Goal: Task Accomplishment & Management: Complete application form

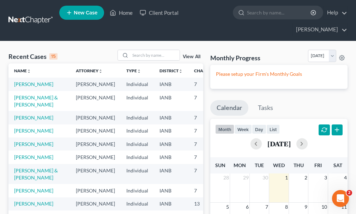
click at [86, 10] on link "New Case" at bounding box center [81, 13] width 45 height 14
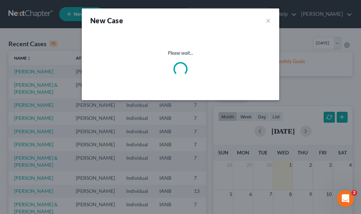
select select "29"
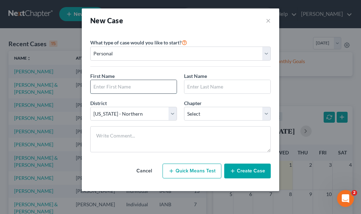
click at [126, 85] on input "text" at bounding box center [134, 86] width 86 height 13
type input "[PERSON_NAME]"
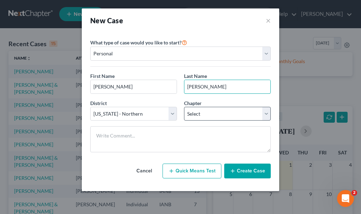
type input "[PERSON_NAME]"
click at [203, 115] on select "Select 7 11 12 13" at bounding box center [227, 114] width 87 height 14
select select "0"
click at [184, 107] on select "Select 7 11 12 13" at bounding box center [227, 114] width 87 height 14
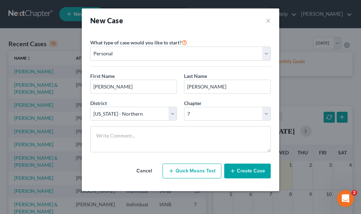
click at [244, 171] on button "Create Case" at bounding box center [248, 171] width 47 height 15
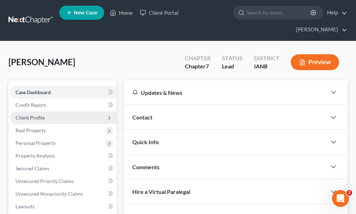
click at [32, 115] on span "Client Profile" at bounding box center [30, 118] width 29 height 6
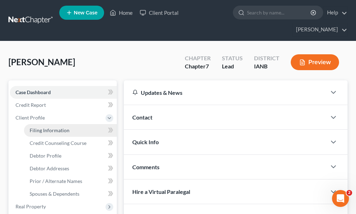
click at [46, 127] on span "Filing Information" at bounding box center [50, 130] width 40 height 6
select select "1"
select select "0"
select select "29"
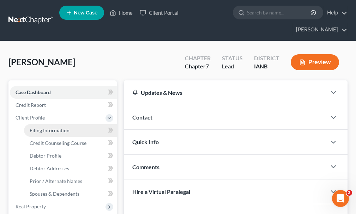
select select "16"
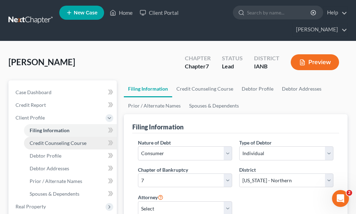
click at [47, 140] on span "Credit Counseling Course" at bounding box center [58, 143] width 57 height 6
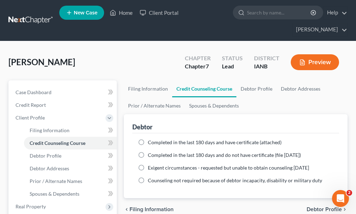
click at [148, 139] on label "Completed in the last 180 days and have certificate (attached)" at bounding box center [215, 142] width 134 height 7
click at [151, 139] on input "Completed in the last 180 days and have certificate (attached)" at bounding box center [153, 141] width 5 height 5
radio input "true"
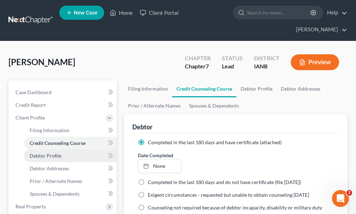
click at [45, 153] on span "Debtor Profile" at bounding box center [46, 156] width 32 height 6
select select "0"
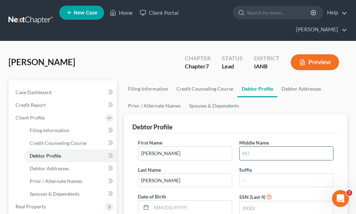
click at [253, 147] on input "text" at bounding box center [287, 153] width 94 height 13
type input "[PERSON_NAME]"
click at [270, 202] on input "text" at bounding box center [287, 208] width 94 height 13
type input "2744"
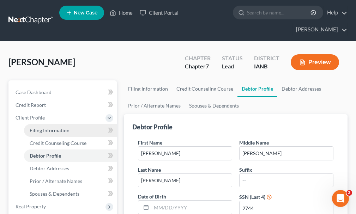
click at [53, 127] on span "Filing Information" at bounding box center [50, 130] width 40 height 6
select select "1"
select select "0"
select select "29"
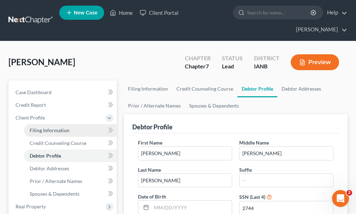
select select "0"
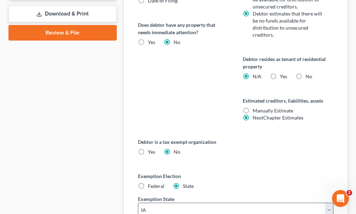
scroll to position [453, 0]
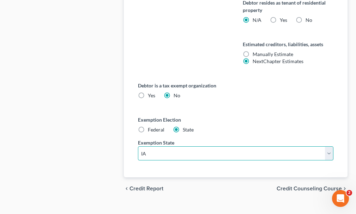
click at [174, 146] on select "State [US_STATE] AK AR AZ CA CO CT DE DC [GEOGRAPHIC_DATA] [GEOGRAPHIC_DATA] GU…" at bounding box center [236, 153] width 196 height 14
select select "30"
click at [138, 146] on select "State [US_STATE] AK AR AZ CA CO CT DE DC [GEOGRAPHIC_DATA] [GEOGRAPHIC_DATA] GU…" at bounding box center [236, 153] width 196 height 14
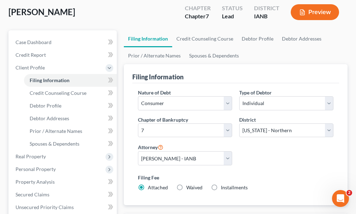
scroll to position [0, 0]
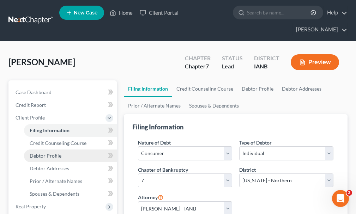
click at [55, 153] on span "Debtor Profile" at bounding box center [46, 156] width 32 height 6
select select "0"
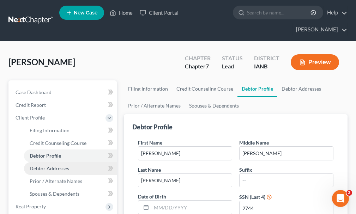
click at [54, 166] on span "Debtor Addresses" at bounding box center [50, 169] width 40 height 6
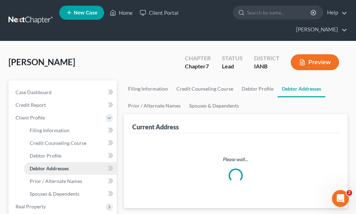
select select "0"
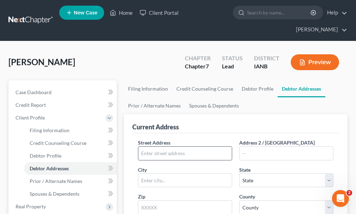
click at [184, 147] on input "text" at bounding box center [185, 153] width 94 height 13
type input "[STREET_ADDRESS]"
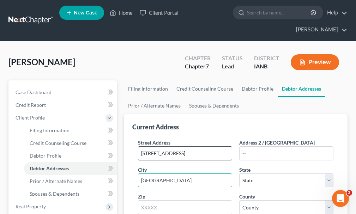
type input "[GEOGRAPHIC_DATA]"
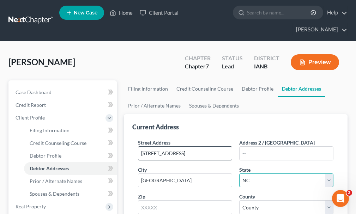
select select "30"
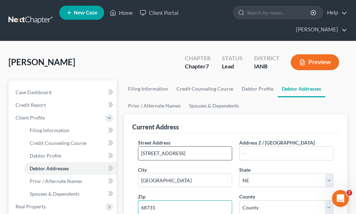
type input "68731"
select select "21"
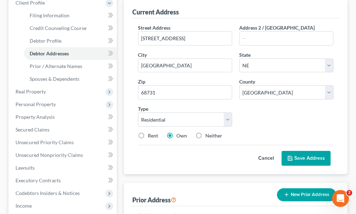
click at [308, 151] on button "Save Address" at bounding box center [306, 158] width 49 height 15
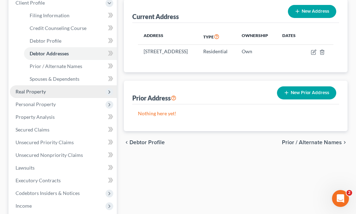
click at [28, 89] on span "Real Property" at bounding box center [31, 92] width 30 height 6
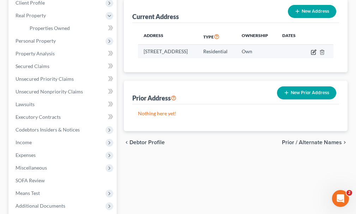
click at [317, 49] on icon "button" at bounding box center [314, 52] width 6 height 6
select select "30"
select select "21"
select select "0"
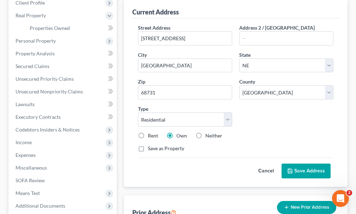
click at [312, 164] on button "Save Address" at bounding box center [306, 171] width 49 height 15
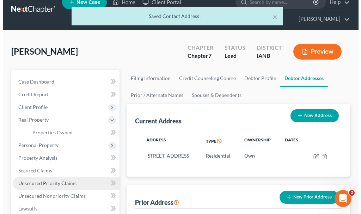
scroll to position [0, 0]
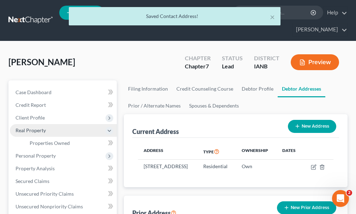
click at [38, 127] on span "Real Property" at bounding box center [31, 130] width 30 height 6
click at [32, 127] on span "Real Property" at bounding box center [31, 130] width 30 height 6
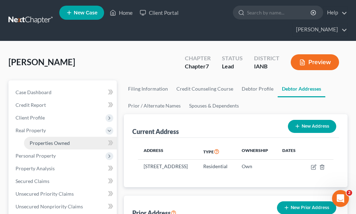
click at [50, 140] on span "Properties Owned" at bounding box center [50, 143] width 40 height 6
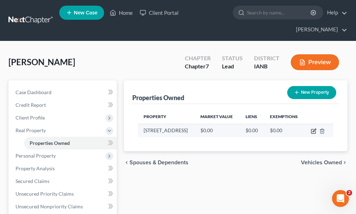
click at [313, 128] on icon "button" at bounding box center [314, 131] width 6 height 6
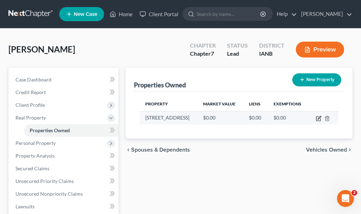
select select "30"
select select "21"
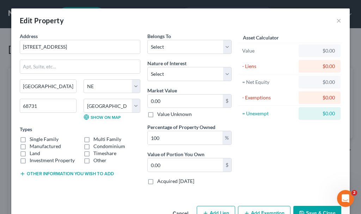
click at [30, 139] on label "Single Family" at bounding box center [44, 139] width 29 height 7
click at [32, 139] on input "Single Family" at bounding box center [34, 138] width 5 height 5
checkbox input "true"
click at [162, 47] on select "Select Debtor 1 Only Debtor 2 Only Debtor 1 And Debtor 2 Only At Least One Of T…" at bounding box center [190, 47] width 84 height 14
select select "0"
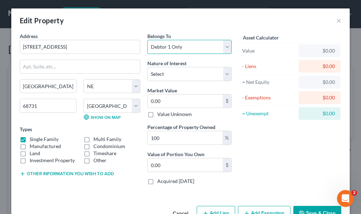
click at [148, 40] on select "Select Debtor 1 Only Debtor 2 Only Debtor 1 And Debtor 2 Only At Least One Of T…" at bounding box center [190, 47] width 84 height 14
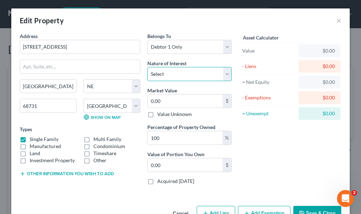
click at [175, 76] on select "Select Fee Simple Joint Tenant Life Estate Equitable Interest Future Interest T…" at bounding box center [190, 74] width 84 height 14
select select "0"
click at [148, 67] on select "Select Fee Simple Joint Tenant Life Estate Equitable Interest Future Interest T…" at bounding box center [190, 74] width 84 height 14
click at [173, 99] on input "0.00" at bounding box center [185, 101] width 75 height 13
type input "1"
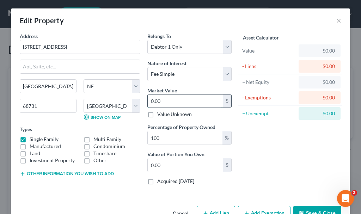
type input "1.00"
type input "1"
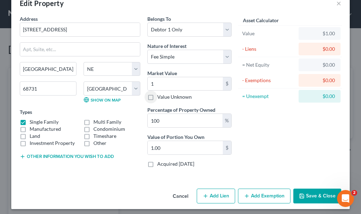
scroll to position [21, 0]
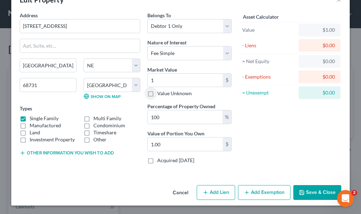
click at [259, 189] on button "Add Exemption" at bounding box center [264, 192] width 53 height 15
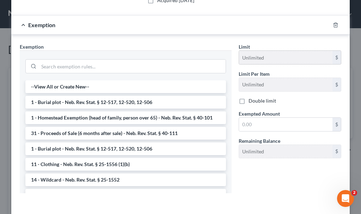
scroll to position [211, 0]
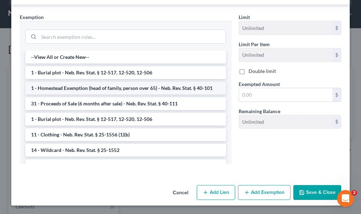
click at [75, 88] on li "1 - Homestead Exemption (head of family, person over 65) - Neb. Rev. Stat. § 40…" at bounding box center [125, 88] width 201 height 13
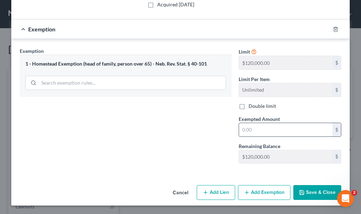
click at [255, 130] on input "text" at bounding box center [286, 129] width 94 height 13
type input "1"
click at [311, 194] on button "Save & Close" at bounding box center [318, 192] width 48 height 15
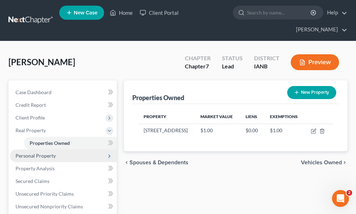
click at [40, 153] on span "Personal Property" at bounding box center [36, 156] width 40 height 6
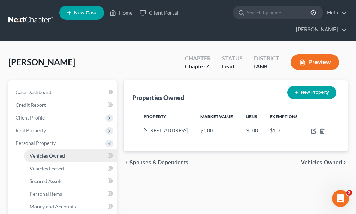
click at [42, 153] on span "Vehicles Owned" at bounding box center [47, 156] width 35 height 6
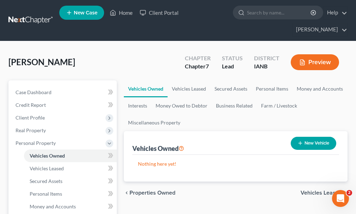
click at [315, 137] on button "New Vehicle" at bounding box center [314, 143] width 46 height 13
select select "0"
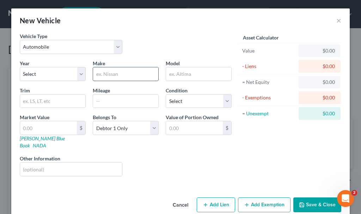
click at [109, 76] on input "text" at bounding box center [125, 73] width 65 height 13
type input "Chevy"
click at [178, 74] on input "text" at bounding box center [198, 73] width 65 height 13
type input "Silverado"
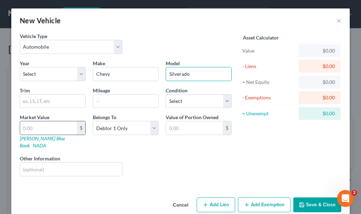
click at [59, 125] on input "text" at bounding box center [48, 127] width 57 height 13
type input "1"
type input "1.00"
type input "1"
click at [255, 199] on button "Add Exemption" at bounding box center [264, 205] width 53 height 15
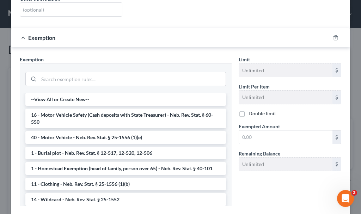
scroll to position [195, 0]
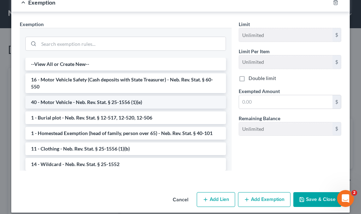
click at [122, 96] on li "40 - Motor Vehicle - Neb. Rev. Stat. § 25-1556 (1)(e)" at bounding box center [125, 102] width 201 height 13
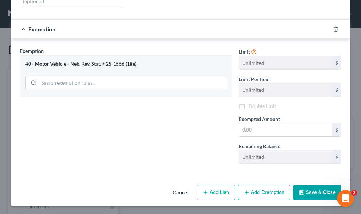
scroll to position [161, 0]
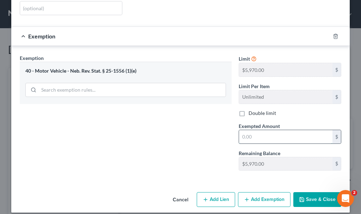
click at [256, 130] on input "text" at bounding box center [286, 136] width 94 height 13
type input "1"
click at [309, 192] on button "Save & Close" at bounding box center [318, 199] width 48 height 15
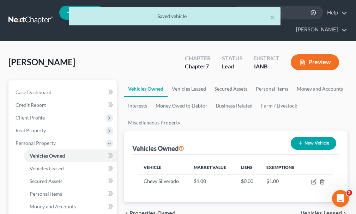
click at [317, 137] on button "New Vehicle" at bounding box center [314, 143] width 46 height 13
select select "0"
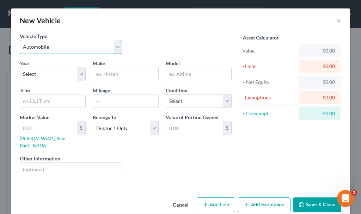
click at [50, 45] on select "Select Automobile Truck Trailer Watercraft Aircraft Motor Home Atv Other Vehicle" at bounding box center [71, 47] width 103 height 14
select select "3"
click at [20, 40] on select "Select Automobile Truck Trailer Watercraft Aircraft Motor Home Atv Other Vehicle" at bounding box center [71, 47] width 103 height 14
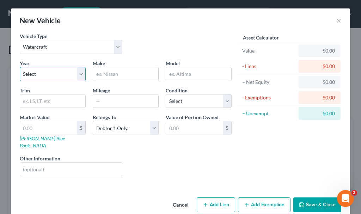
click at [37, 74] on select "Select 2026 2025 2024 2023 2022 2021 2020 2019 2018 2017 2016 2015 2014 2013 20…" at bounding box center [53, 74] width 66 height 14
select select "37"
click at [20, 67] on select "Select 2026 2025 2024 2023 2022 2021 2020 2019 2018 2017 2016 2015 2014 2013 20…" at bounding box center [53, 74] width 66 height 14
click at [101, 72] on input "text" at bounding box center [125, 73] width 65 height 13
type input "Bayliner"
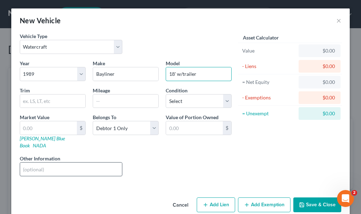
type input "18' w/trailer"
click at [33, 163] on input "text" at bounding box center [71, 169] width 102 height 13
type input "inboard motor"
click at [34, 129] on input "text" at bounding box center [48, 127] width 57 height 13
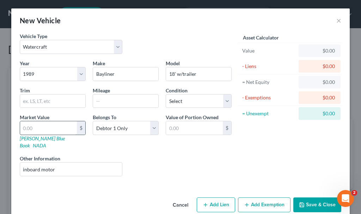
type input "3"
type input "3.00"
type input "30"
type input "30.00"
type input "300"
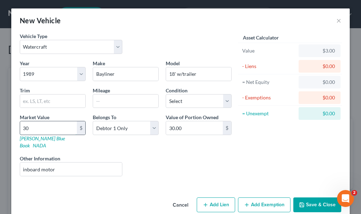
type input "300.00"
type input "3000"
type input "3,000.00"
type input "3,000"
click at [315, 198] on button "Save & Close" at bounding box center [318, 205] width 48 height 15
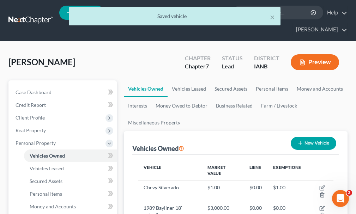
click at [316, 137] on button "New Vehicle" at bounding box center [314, 143] width 46 height 13
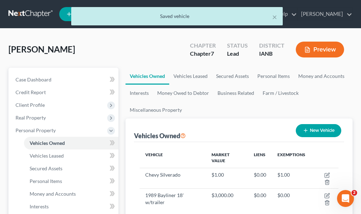
select select "0"
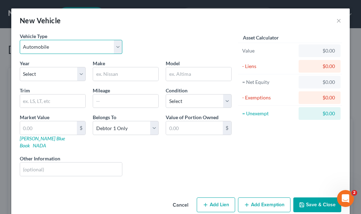
click at [33, 46] on select "Select Automobile Truck Trailer Watercraft Aircraft Motor Home Atv Other Vehicle" at bounding box center [71, 47] width 103 height 14
select select "2"
click at [20, 40] on select "Select Automobile Truck Trailer Watercraft Aircraft Motor Home Atv Other Vehicle" at bounding box center [71, 47] width 103 height 14
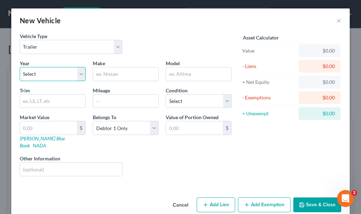
click at [36, 75] on select "Select 2026 2025 2024 2023 2022 2021 2020 2019 2018 2017 2016 2015 2014 2013 20…" at bounding box center [53, 74] width 66 height 14
select select "9"
click at [20, 67] on select "Select 2026 2025 2024 2023 2022 2021 2020 2019 2018 2017 2016 2015 2014 2013 20…" at bounding box center [53, 74] width 66 height 14
click at [124, 73] on input "text" at bounding box center [125, 73] width 65 height 13
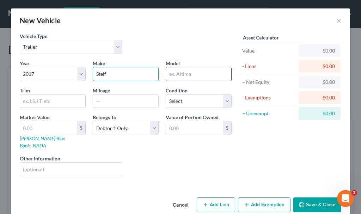
type input "Stelf"
click at [173, 72] on input "text" at bounding box center [198, 73] width 65 height 13
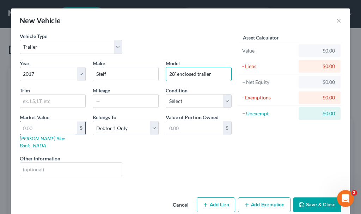
type input "28' enclosed trailer"
click at [47, 128] on input "text" at bounding box center [48, 127] width 57 height 13
type input "9"
type input "9.00"
type input "90"
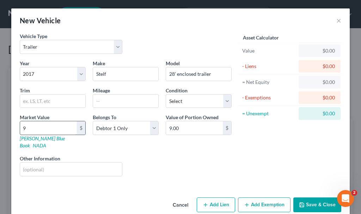
type input "90.00"
type input "900"
type input "900.00"
type input "9000"
type input "9,000.00"
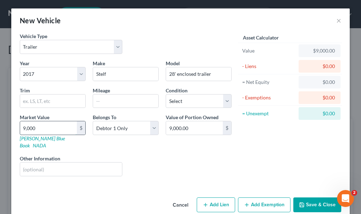
type input "9,000"
click at [305, 198] on button "Save & Close" at bounding box center [318, 205] width 48 height 15
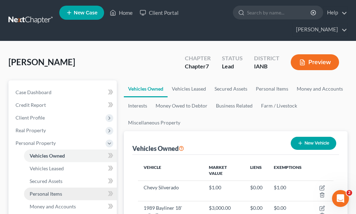
click at [53, 191] on span "Personal Items" at bounding box center [46, 194] width 32 height 6
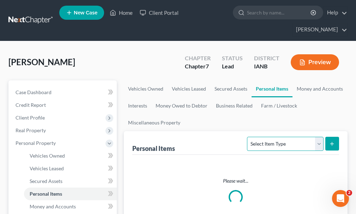
click at [280, 137] on select "Select Item Type Clothing Collectibles Of Value Electronics Firearms Household …" at bounding box center [285, 144] width 76 height 14
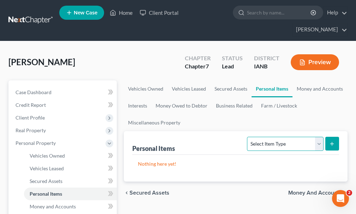
select select "clothing"
click at [248, 137] on select "Select Item Type Clothing Collectibles Of Value Electronics Firearms Household …" at bounding box center [285, 144] width 76 height 14
click at [331, 141] on icon "submit" at bounding box center [332, 144] width 6 height 6
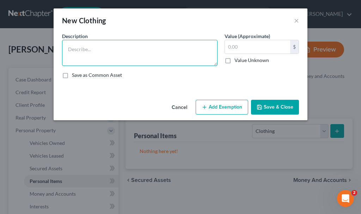
click at [95, 48] on textarea at bounding box center [140, 53] width 156 height 26
type textarea "Clothing"
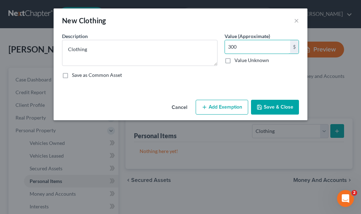
type input "300"
click at [217, 102] on button "Add Exemption" at bounding box center [222, 107] width 53 height 15
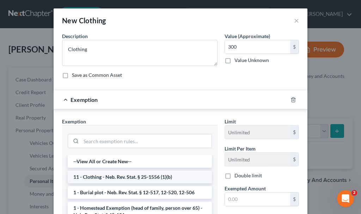
click at [127, 175] on li "11 - Clothing - Neb. Rev. Stat. § 25-1556 (1)(b)" at bounding box center [140, 177] width 144 height 13
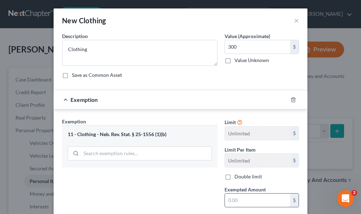
click at [232, 200] on input "text" at bounding box center [257, 200] width 65 height 13
type input "300"
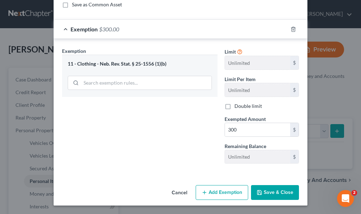
click at [276, 189] on button "Save & Close" at bounding box center [275, 192] width 48 height 15
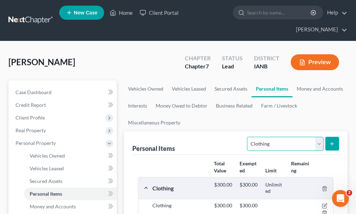
click at [269, 137] on select "Select Item Type Clothing Collectibles Of Value Electronics Firearms Household …" at bounding box center [285, 144] width 76 height 14
select select "firearms"
click at [248, 137] on select "Select Item Type Clothing Collectibles Of Value Electronics Firearms Household …" at bounding box center [285, 144] width 76 height 14
click at [329, 141] on icon "submit" at bounding box center [332, 144] width 6 height 6
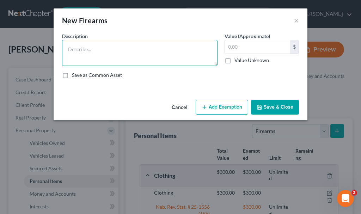
click at [88, 55] on textarea at bounding box center [140, 53] width 156 height 26
type textarea "2 shotguns"
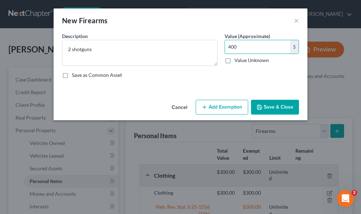
type input "400"
click at [214, 106] on button "Add Exemption" at bounding box center [222, 107] width 53 height 15
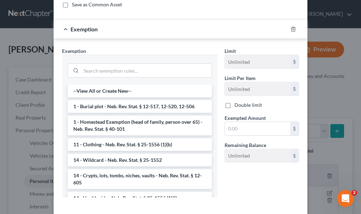
click at [135, 160] on li "14 - Wildcard - Neb. Rev. Stat. § 25-1552" at bounding box center [140, 160] width 144 height 13
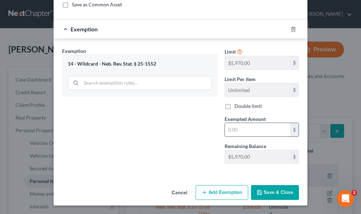
click at [234, 130] on input "text" at bounding box center [257, 129] width 65 height 13
type input "400"
click at [270, 190] on button "Save & Close" at bounding box center [275, 192] width 48 height 15
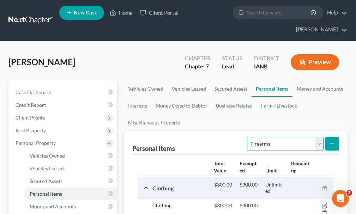
click at [274, 137] on select "Select Item Type Clothing Collectibles Of Value Electronics Firearms Household …" at bounding box center [285, 144] width 76 height 14
select select "pets"
click at [248, 137] on select "Select Item Type Clothing Collectibles Of Value Electronics Firearms Household …" at bounding box center [285, 144] width 76 height 14
click at [332, 141] on icon "submit" at bounding box center [332, 144] width 6 height 6
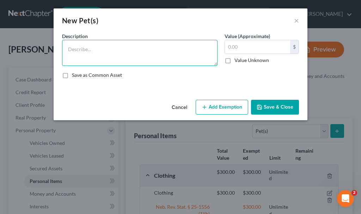
click at [110, 54] on textarea at bounding box center [140, 53] width 156 height 26
type textarea "Dog"
type input "0"
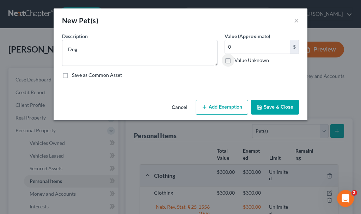
click at [288, 106] on button "Save & Close" at bounding box center [275, 107] width 48 height 15
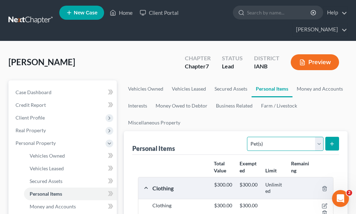
click at [274, 137] on select "Select Item Type Clothing Collectibles Of Value Electronics Firearms Household …" at bounding box center [285, 144] width 76 height 14
select select "other"
click at [248, 137] on select "Select Item Type Clothing Collectibles Of Value Electronics Firearms Household …" at bounding box center [285, 144] width 76 height 14
click at [329, 137] on button "submit" at bounding box center [332, 144] width 14 height 14
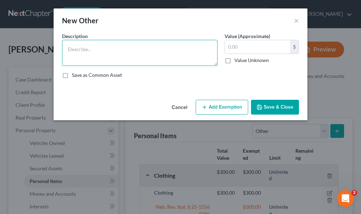
click at [133, 55] on textarea at bounding box center [140, 53] width 156 height 26
type textarea "[MEDICAL_DATA]"
type input "0"
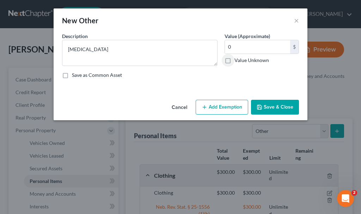
click at [218, 103] on button "Add Exemption" at bounding box center [222, 107] width 53 height 15
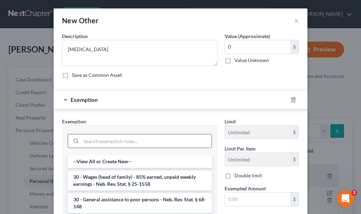
click at [101, 140] on input "search" at bounding box center [146, 140] width 131 height 13
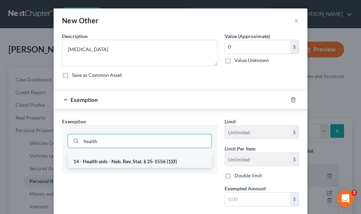
type input "health"
click at [108, 162] on li "14 - Health aids - Neb. Rev. Stat. § 25-1556 (1)(f)" at bounding box center [140, 161] width 144 height 13
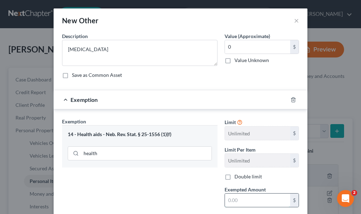
click at [235, 200] on input "text" at bounding box center [257, 200] width 65 height 13
type input "0"
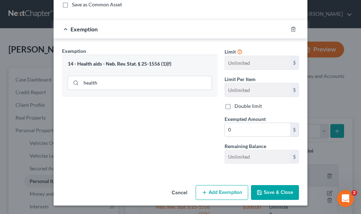
click at [265, 190] on button "Save & Close" at bounding box center [275, 192] width 48 height 15
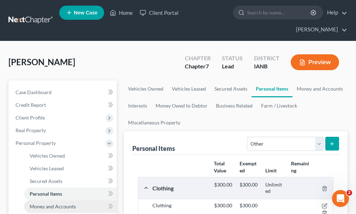
click at [62, 204] on span "Money and Accounts" at bounding box center [53, 207] width 46 height 6
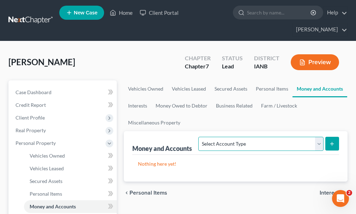
click at [244, 137] on select "Select Account Type Brokerage Cash on Hand Certificates of Deposit Checking Acc…" at bounding box center [260, 144] width 125 height 14
select select "checking"
click at [200, 137] on select "Select Account Type Brokerage Cash on Hand Certificates of Deposit Checking Acc…" at bounding box center [260, 144] width 125 height 14
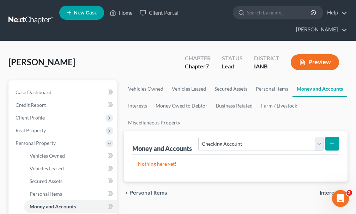
click at [328, 137] on button "submit" at bounding box center [332, 144] width 14 height 14
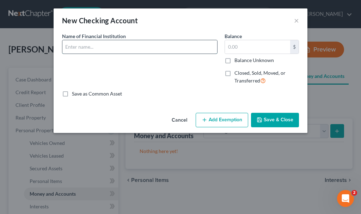
click at [89, 48] on input "text" at bounding box center [139, 46] width 155 height 13
type input "Telco Triad"
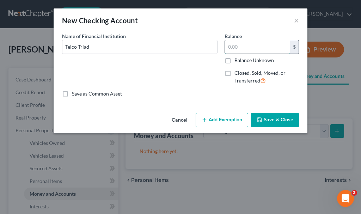
click at [241, 48] on input "text" at bounding box center [257, 46] width 65 height 13
type input "500"
click at [229, 119] on button "Add Exemption" at bounding box center [222, 120] width 53 height 15
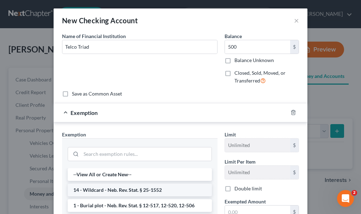
click at [148, 190] on li "14 - Wildcard - Neb. Rev. Stat. § 25-1552" at bounding box center [140, 190] width 144 height 13
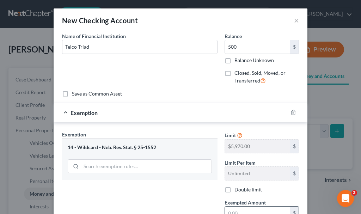
click at [238, 212] on input "text" at bounding box center [257, 213] width 65 height 13
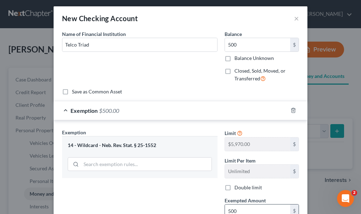
type input "500"
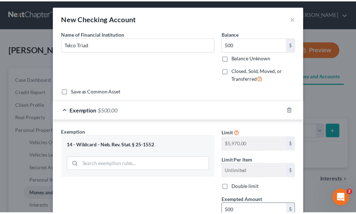
scroll to position [84, 0]
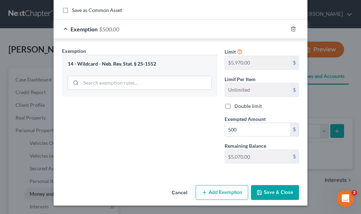
click at [267, 189] on button "Save & Close" at bounding box center [275, 192] width 48 height 15
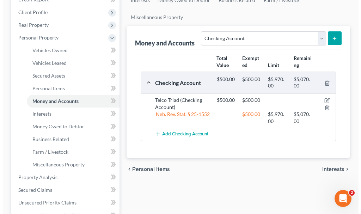
scroll to position [106, 0]
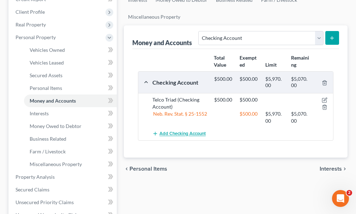
click at [185, 131] on span "Add Checking Account" at bounding box center [183, 134] width 46 height 6
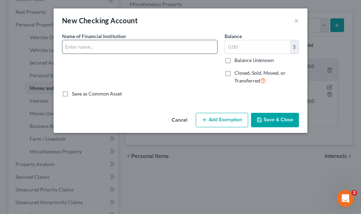
click at [100, 48] on input "text" at bounding box center [139, 46] width 155 height 13
type input "Municipal CU (SS)"
type input "500"
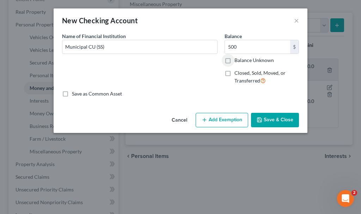
click at [221, 118] on button "Add Exemption" at bounding box center [222, 120] width 53 height 15
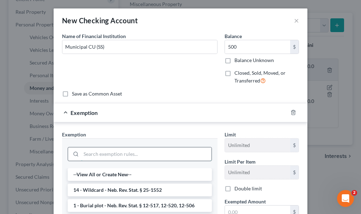
click at [112, 154] on input "search" at bounding box center [146, 154] width 131 height 13
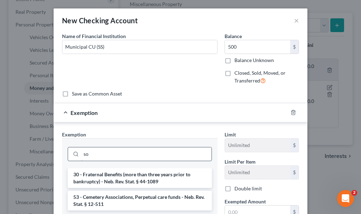
type input "s"
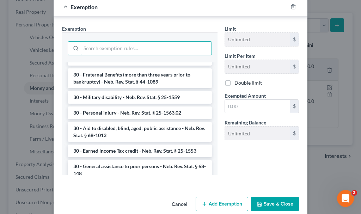
scroll to position [318, 0]
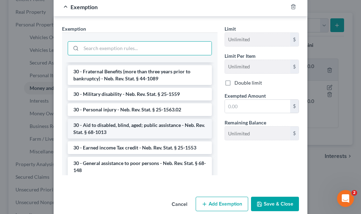
click at [151, 124] on li "30 - Aid to disabled, blind, aged; public assistance - Neb. Rev. Stat. § 68-1013" at bounding box center [140, 129] width 144 height 20
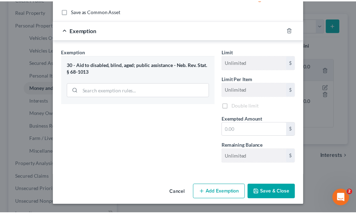
scroll to position [84, 0]
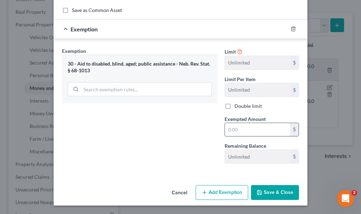
click at [243, 128] on input "text" at bounding box center [257, 129] width 65 height 13
type input "500"
click at [270, 189] on button "Save & Close" at bounding box center [275, 192] width 48 height 15
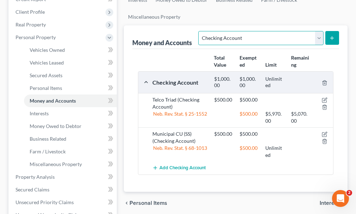
click at [241, 31] on select "Select Account Type Brokerage Cash on Hand Certificates of Deposit Checking Acc…" at bounding box center [260, 38] width 125 height 14
select select "savings"
click at [200, 31] on select "Select Account Type Brokerage Cash on Hand Certificates of Deposit Checking Acc…" at bounding box center [260, 38] width 125 height 14
click at [329, 31] on button "submit" at bounding box center [332, 38] width 14 height 14
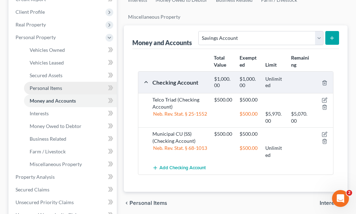
click at [48, 85] on span "Personal Items" at bounding box center [46, 88] width 32 height 6
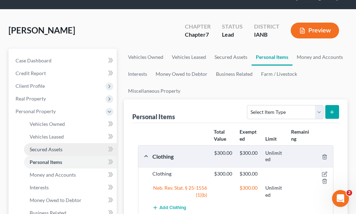
scroll to position [71, 0]
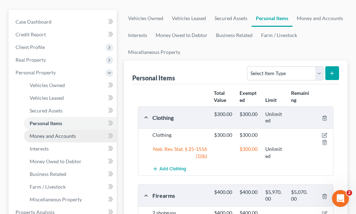
click at [45, 133] on span "Money and Accounts" at bounding box center [53, 136] width 46 height 6
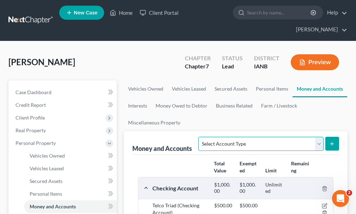
click at [263, 137] on select "Select Account Type Brokerage Cash on Hand Certificates of Deposit Checking Acc…" at bounding box center [260, 144] width 125 height 14
select select "savings"
click at [200, 137] on select "Select Account Type Brokerage Cash on Hand Certificates of Deposit Checking Acc…" at bounding box center [260, 144] width 125 height 14
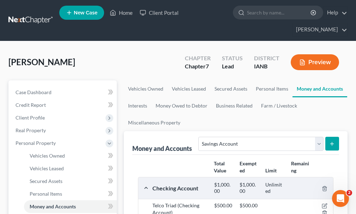
click at [332, 141] on icon "submit" at bounding box center [332, 144] width 6 height 6
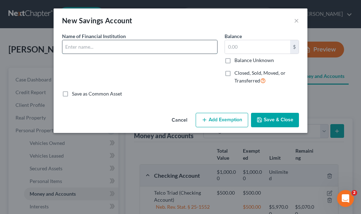
click at [102, 46] on input "text" at bounding box center [139, 46] width 155 height 13
type input "Telco Triad"
click at [234, 47] on input "text" at bounding box center [257, 46] width 65 height 13
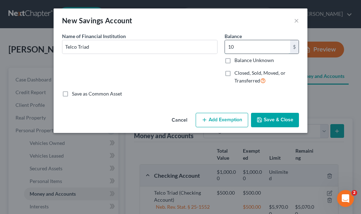
type input "10"
click at [225, 118] on button "Add Exemption" at bounding box center [222, 120] width 53 height 15
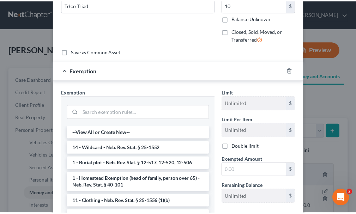
scroll to position [71, 0]
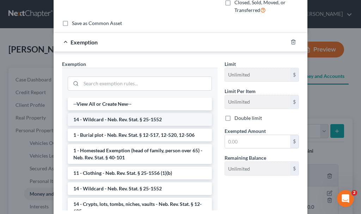
click at [121, 119] on li "14 - Wildcard - Neb. Rev. Stat. § 25-1552" at bounding box center [140, 119] width 144 height 13
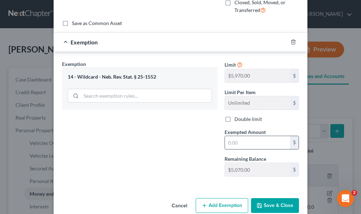
click at [239, 143] on input "text" at bounding box center [257, 142] width 65 height 13
type input "10"
click at [264, 205] on button "Save & Close" at bounding box center [275, 205] width 48 height 15
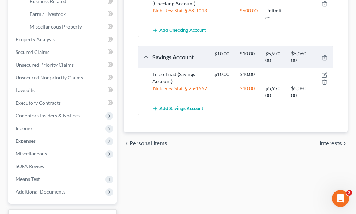
scroll to position [247, 0]
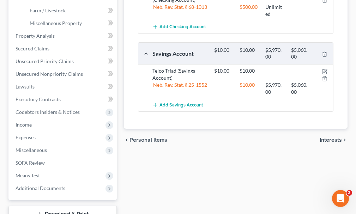
click at [181, 102] on span "Add Savings Account" at bounding box center [181, 105] width 43 height 6
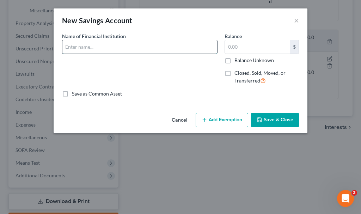
click at [89, 46] on input "text" at bounding box center [139, 46] width 155 height 13
click at [132, 44] on input "Municipal CU (SS)" at bounding box center [139, 46] width 155 height 13
type input "Municipal CU"
type input "0"
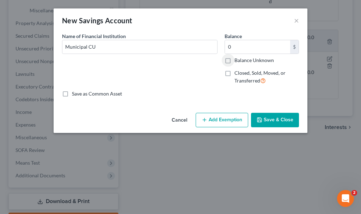
click at [281, 116] on button "Save & Close" at bounding box center [275, 120] width 48 height 15
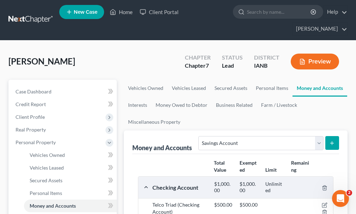
scroll to position [0, 0]
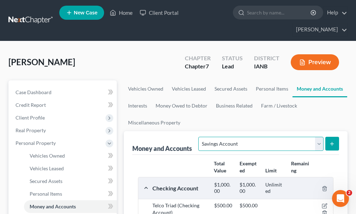
click at [240, 137] on select "Select Account Type Brokerage Cash on Hand Certificates of Deposit Checking Acc…" at bounding box center [260, 144] width 125 height 14
select select "other"
click at [200, 137] on select "Select Account Type Brokerage Cash on Hand Certificates of Deposit Checking Acc…" at bounding box center [260, 144] width 125 height 14
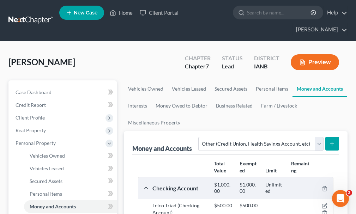
click at [335, 137] on button "submit" at bounding box center [332, 144] width 14 height 14
click at [331, 141] on icon "submit" at bounding box center [332, 144] width 6 height 6
click at [51, 153] on span "Vehicles Owned" at bounding box center [47, 156] width 35 height 6
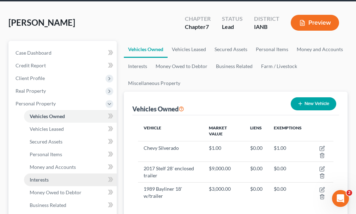
scroll to position [71, 0]
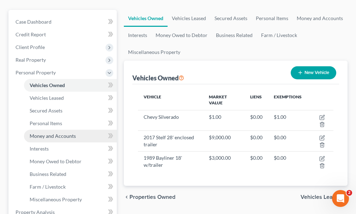
click at [47, 133] on span "Money and Accounts" at bounding box center [53, 136] width 46 height 6
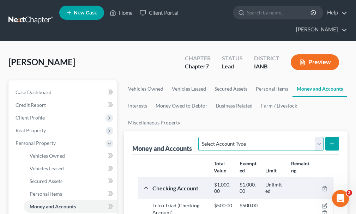
click at [235, 137] on select "Select Account Type Brokerage Cash on Hand Certificates of Deposit Checking Acc…" at bounding box center [260, 144] width 125 height 14
select select "other"
click at [200, 137] on select "Select Account Type Brokerage Cash on Hand Certificates of Deposit Checking Acc…" at bounding box center [260, 144] width 125 height 14
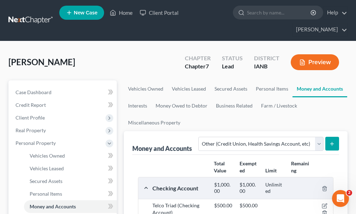
click at [330, 141] on icon "submit" at bounding box center [332, 144] width 6 height 6
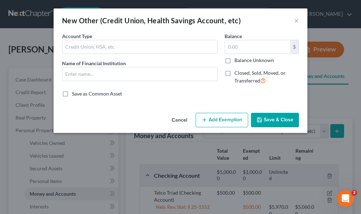
click at [337, 129] on div "New Other (Credit Union, Health Savings Account, etc) × An exemption set must f…" at bounding box center [180, 107] width 361 height 214
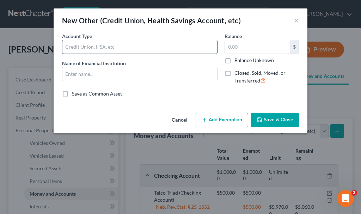
click at [79, 45] on input "text" at bounding box center [139, 46] width 155 height 13
type input "Crypto currency"
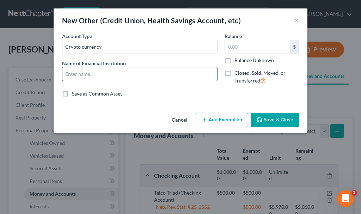
click at [85, 72] on input "text" at bounding box center [139, 73] width 155 height 13
type input "Crypto"
click at [246, 48] on input "text" at bounding box center [257, 46] width 65 height 13
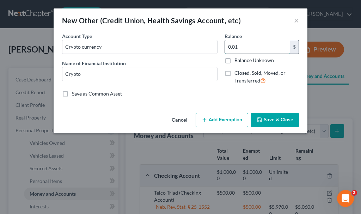
type input "0.01"
click at [227, 119] on button "Add Exemption" at bounding box center [222, 120] width 53 height 15
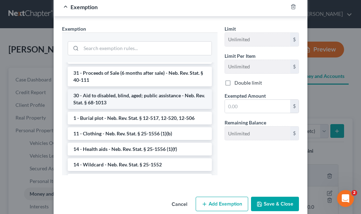
scroll to position [247, 0]
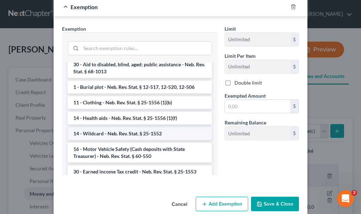
click at [124, 132] on li "14 - Wildcard - Neb. Rev. Stat. § 25-1552" at bounding box center [140, 133] width 144 height 13
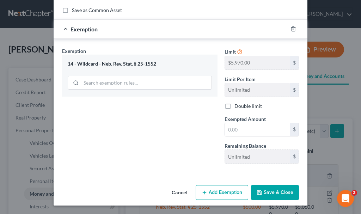
scroll to position [84, 0]
click at [242, 128] on input "text" at bounding box center [257, 129] width 65 height 13
type input "0.01"
click at [264, 189] on button "Save & Close" at bounding box center [275, 192] width 48 height 15
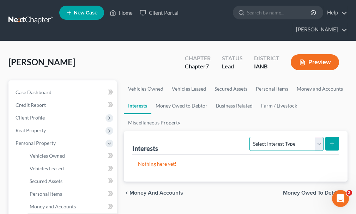
click at [286, 137] on select "Select Interest Type 401K Annuity Bond Education IRA Government Bond Government…" at bounding box center [287, 144] width 74 height 14
select select "government_pension_plan"
click at [251, 137] on select "Select Interest Type 401K Annuity Bond Education IRA Government Bond Government…" at bounding box center [287, 144] width 74 height 14
click at [335, 137] on button "submit" at bounding box center [332, 144] width 14 height 14
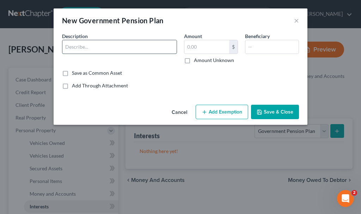
click at [101, 45] on input "text" at bounding box center [119, 46] width 114 height 13
type input "IPERS"
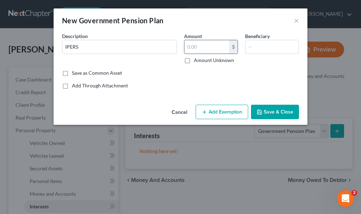
click at [201, 48] on input "text" at bounding box center [207, 46] width 45 height 13
type input "1"
click at [217, 110] on button "Add Exemption" at bounding box center [222, 112] width 53 height 15
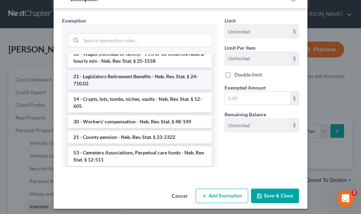
scroll to position [141, 0]
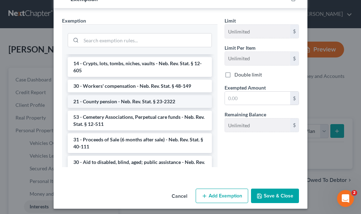
click at [138, 100] on li "21 - County pension - Neb. Rev. Stat. § 23-2322" at bounding box center [140, 101] width 144 height 13
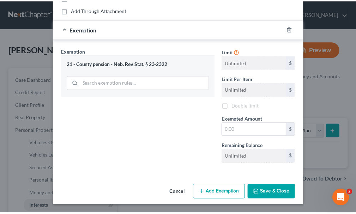
scroll to position [76, 0]
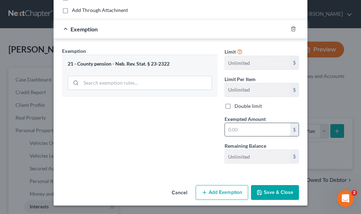
click at [240, 128] on input "text" at bounding box center [257, 129] width 65 height 13
type input "1"
click at [269, 191] on button "Save & Close" at bounding box center [275, 192] width 48 height 15
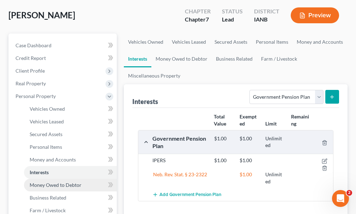
scroll to position [106, 0]
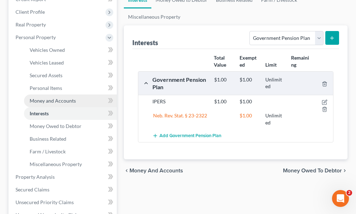
click at [52, 98] on span "Money and Accounts" at bounding box center [53, 101] width 46 height 6
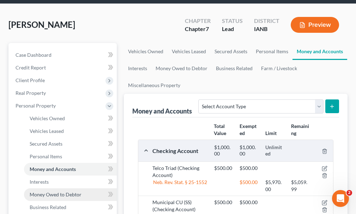
scroll to position [71, 0]
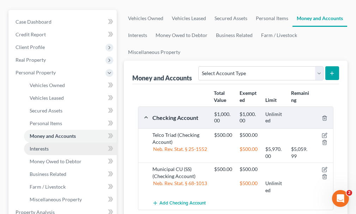
click at [41, 146] on span "Interests" at bounding box center [39, 149] width 19 height 6
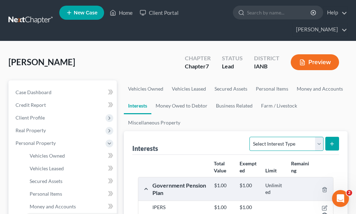
click at [279, 137] on select "Select Interest Type 401K Annuity Bond Education IRA Government Bond Government…" at bounding box center [287, 144] width 74 height 14
select select "term_life_insurance"
click at [251, 137] on select "Select Interest Type 401K Annuity Bond Education IRA Government Bond Government…" at bounding box center [287, 144] width 74 height 14
click at [333, 141] on icon "submit" at bounding box center [332, 144] width 6 height 6
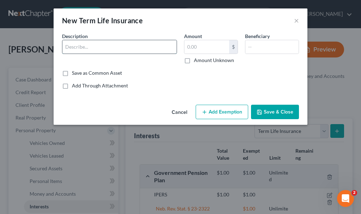
click at [99, 47] on input "text" at bounding box center [119, 46] width 114 height 13
type input "Principal (term)"
type input "0"
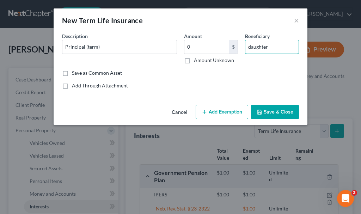
type input "daughter"
click at [215, 108] on button "Add Exemption" at bounding box center [222, 112] width 53 height 15
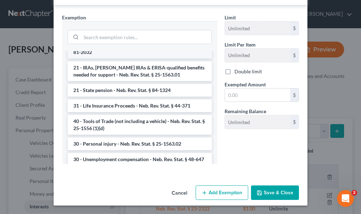
scroll to position [459, 0]
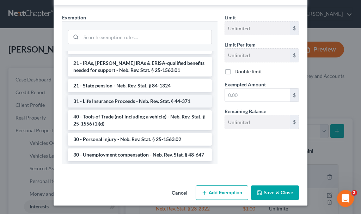
click at [141, 101] on li "31 - Life Insurance Proceeds - Neb. Rev. Stat. § 44-371" at bounding box center [140, 101] width 144 height 13
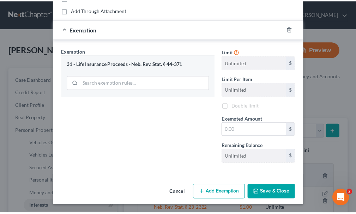
scroll to position [76, 0]
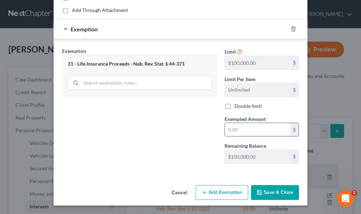
click at [233, 127] on input "text" at bounding box center [257, 129] width 65 height 13
type input "0"
click at [262, 191] on button "Save & Close" at bounding box center [275, 192] width 48 height 15
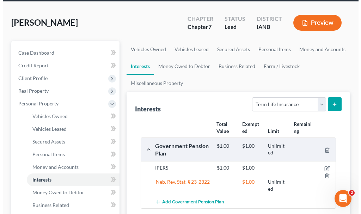
scroll to position [106, 0]
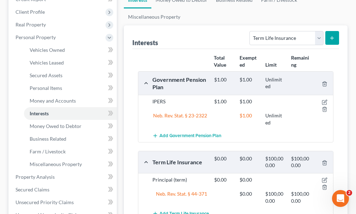
click at [192, 211] on span "Add Term Life Insurance" at bounding box center [184, 214] width 49 height 6
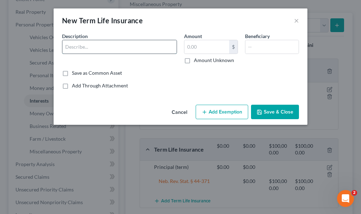
click at [97, 44] on input "text" at bounding box center [119, 46] width 114 height 13
type input "Thrivent"
click at [192, 44] on input "text" at bounding box center [207, 46] width 45 height 13
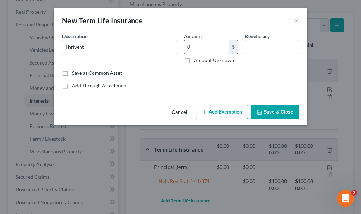
type input "0"
type input "daughter"
click at [216, 112] on button "Add Exemption" at bounding box center [222, 112] width 53 height 15
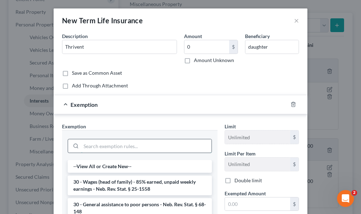
click at [124, 144] on input "search" at bounding box center [146, 145] width 131 height 13
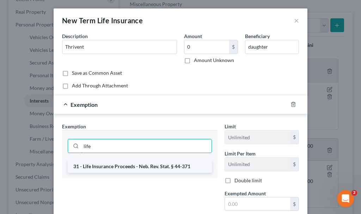
type input "life"
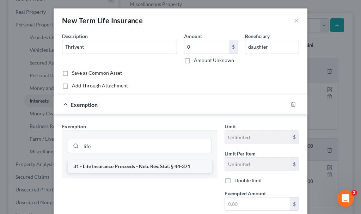
click at [115, 167] on li "31 - Life Insurance Proceeds - Neb. Rev. Stat. § 44-371" at bounding box center [140, 166] width 144 height 13
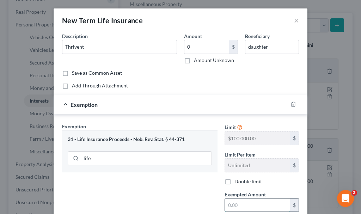
click at [246, 205] on input "text" at bounding box center [257, 205] width 65 height 13
type input "0"
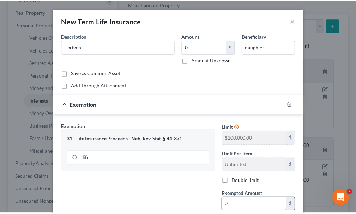
scroll to position [76, 0]
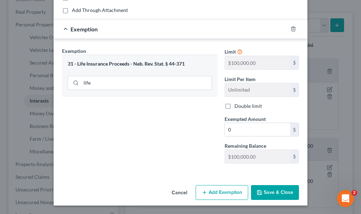
click at [272, 192] on button "Save & Close" at bounding box center [275, 192] width 48 height 15
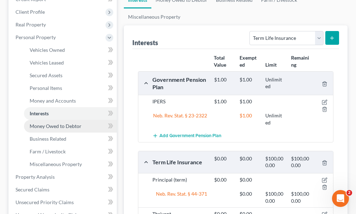
click at [53, 123] on span "Money Owed to Debtor" at bounding box center [56, 126] width 52 height 6
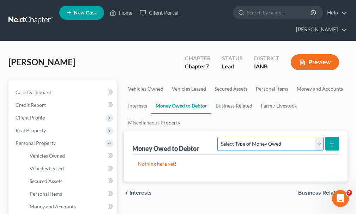
click at [268, 137] on select "Select Type of Money Owed Accounts Receivable Alimony Child Support Claims Agai…" at bounding box center [270, 144] width 106 height 14
select select "accounts_receivable"
click at [219, 137] on select "Select Type of Money Owed Accounts Receivable Alimony Child Support Claims Agai…" at bounding box center [270, 144] width 106 height 14
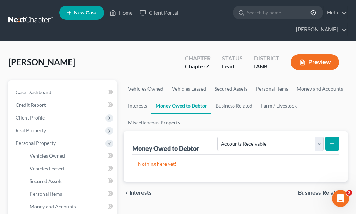
click at [331, 141] on icon "submit" at bounding box center [332, 144] width 6 height 6
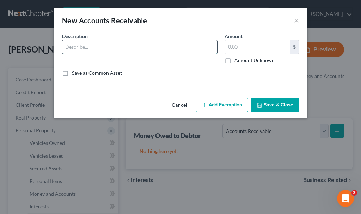
click at [94, 45] on input "text" at bounding box center [139, 46] width 155 height 13
type input "Owed by friend in [US_STATE]"
type input "7,500"
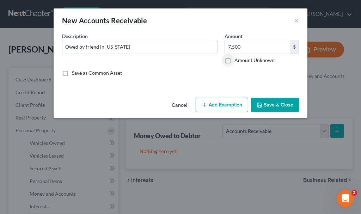
click at [271, 106] on button "Save & Close" at bounding box center [275, 105] width 48 height 15
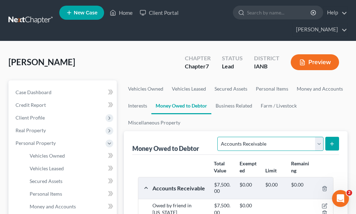
click at [259, 137] on select "Select Type of Money Owed Accounts Receivable Alimony Child Support Claims Agai…" at bounding box center [270, 144] width 106 height 14
select select "claims_against_third_parties"
click at [219, 137] on select "Select Type of Money Owed Accounts Receivable Alimony Child Support Claims Agai…" at bounding box center [270, 144] width 106 height 14
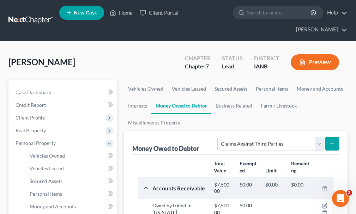
click at [332, 141] on icon "submit" at bounding box center [332, 144] width 6 height 6
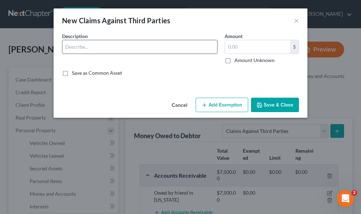
click at [93, 47] on input "text" at bounding box center [139, 46] width 155 height 13
type input "Potential wrongful lawsuit vs. city for firing"
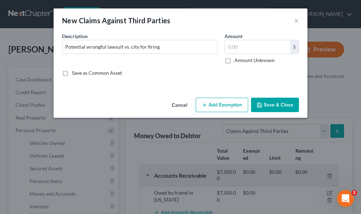
drag, startPoint x: 229, startPoint y: 60, endPoint x: 253, endPoint y: 91, distance: 39.5
click at [235, 61] on label "Amount Unknown" at bounding box center [255, 60] width 40 height 7
click at [238, 61] on input "Amount Unknown" at bounding box center [240, 59] width 5 height 5
checkbox input "true"
type input "0.00"
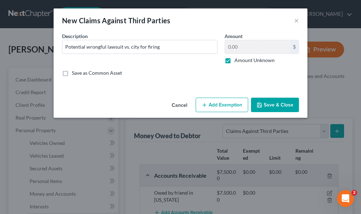
click at [266, 105] on button "Save & Close" at bounding box center [275, 105] width 48 height 15
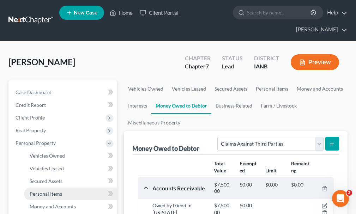
click at [46, 191] on span "Personal Items" at bounding box center [46, 194] width 32 height 6
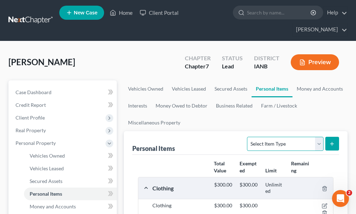
click at [278, 137] on select "Select Item Type Clothing Collectibles Of Value Electronics Firearms Household …" at bounding box center [285, 144] width 76 height 14
select select "household_goods"
click at [248, 137] on select "Select Item Type Clothing Collectibles Of Value Electronics Firearms Household …" at bounding box center [285, 144] width 76 height 14
click at [330, 141] on icon "submit" at bounding box center [332, 144] width 6 height 6
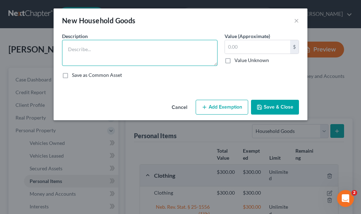
click at [103, 47] on textarea at bounding box center [140, 53] width 156 height 26
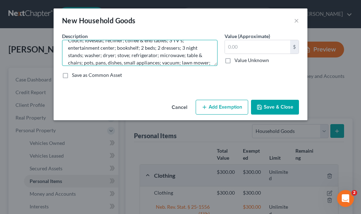
scroll to position [16, 0]
type textarea "Couch; loveseat; recliner; coffee & end tables; 3 TV's; entertainment center; b…"
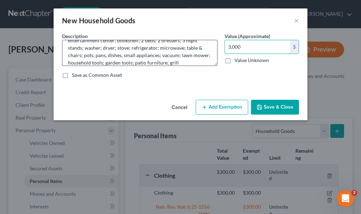
type input "3,000"
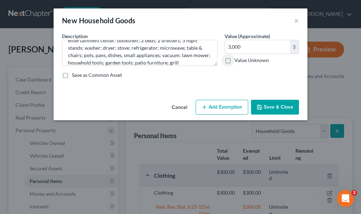
click at [237, 105] on button "Add Exemption" at bounding box center [222, 107] width 53 height 15
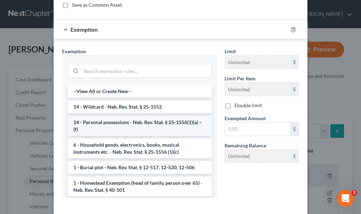
scroll to position [71, 0]
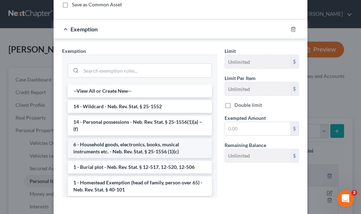
click at [128, 146] on li "6 - Household goods, electronics, books, musical instruments etc. - Neb. Rev. S…" at bounding box center [140, 148] width 144 height 20
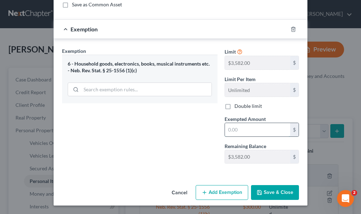
click at [246, 126] on input "text" at bounding box center [257, 129] width 65 height 13
type input "3,000"
click at [266, 193] on button "Save & Close" at bounding box center [275, 192] width 48 height 15
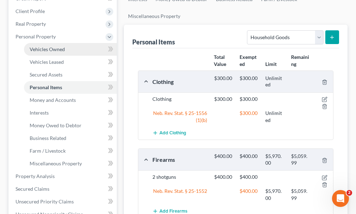
scroll to position [141, 0]
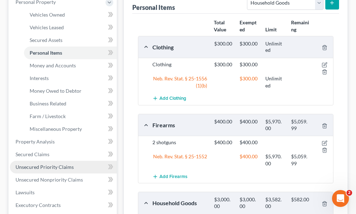
click at [41, 164] on span "Unsecured Priority Claims" at bounding box center [45, 167] width 58 height 6
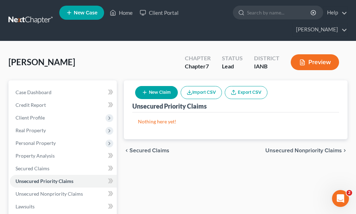
click at [165, 86] on button "New Claim" at bounding box center [156, 92] width 43 height 13
select select "0"
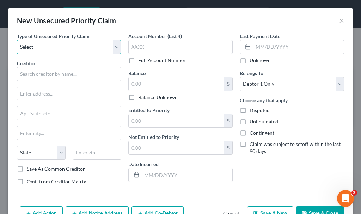
click at [67, 44] on select "Select Taxes & Other Government Units Domestic Support Obligations Extensions o…" at bounding box center [69, 47] width 104 height 14
select select "0"
click at [17, 40] on select "Select Taxes & Other Government Units Domestic Support Obligations Extensions o…" at bounding box center [69, 47] width 104 height 14
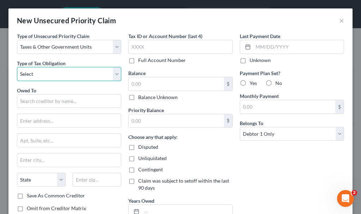
click at [55, 74] on select "Select Federal City State Franchise Tax Board Other" at bounding box center [69, 74] width 104 height 14
select select "0"
click at [17, 67] on select "Select Federal City State Franchise Tax Board Other" at bounding box center [69, 74] width 104 height 14
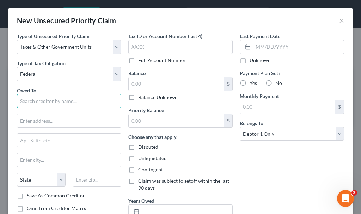
click at [51, 101] on input "text" at bounding box center [69, 101] width 104 height 14
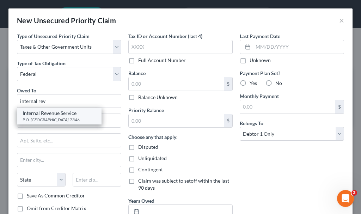
click at [50, 114] on div "Internal Revenue Service" at bounding box center [59, 113] width 73 height 7
type input "Internal Revenue Service"
type input "P.O. Box 7346"
type input "[GEOGRAPHIC_DATA]"
select select "39"
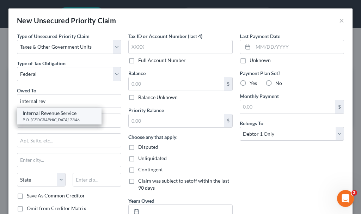
type input "19101-7346"
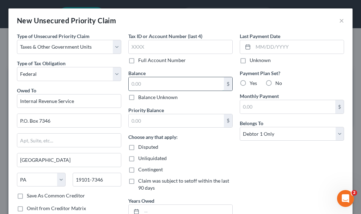
click at [147, 84] on input "text" at bounding box center [176, 83] width 95 height 13
type input "1"
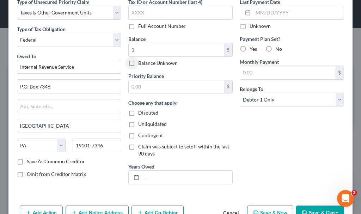
scroll to position [55, 0]
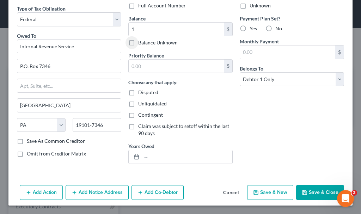
click at [97, 190] on button "Add Notice Address" at bounding box center [97, 192] width 63 height 15
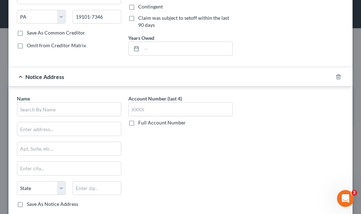
scroll to position [207, 0]
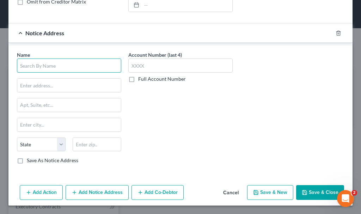
click at [83, 65] on input "text" at bounding box center [69, 66] width 104 height 14
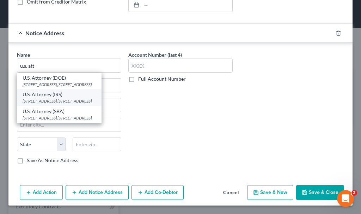
click at [54, 95] on div "U.S. Attorney (IRS)" at bounding box center [59, 94] width 73 height 7
type input "U.S. Attorney (IRS)"
type input "[STREET_ADDRESS] SE, Box 1"
type input "[GEOGRAPHIC_DATA]"
select select "16"
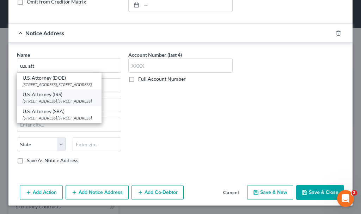
type input "52401"
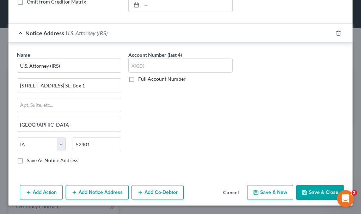
click at [265, 188] on button "Save & New" at bounding box center [270, 192] width 46 height 15
select select "0"
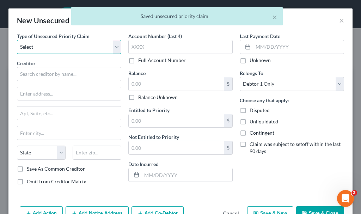
click at [41, 43] on select "Select Taxes & Other Government Units Domestic Support Obligations Extensions o…" at bounding box center [69, 47] width 104 height 14
select select "0"
click at [17, 40] on select "Select Taxes & Other Government Units Domestic Support Obligations Extensions o…" at bounding box center [69, 47] width 104 height 14
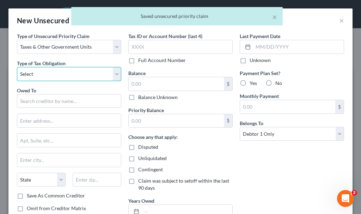
click at [34, 75] on select "Select Federal City State Franchise Tax Board Other" at bounding box center [69, 74] width 104 height 14
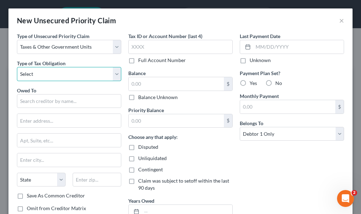
select select "2"
click at [17, 67] on select "Select Federal City State Franchise Tax Board Other" at bounding box center [69, 74] width 104 height 14
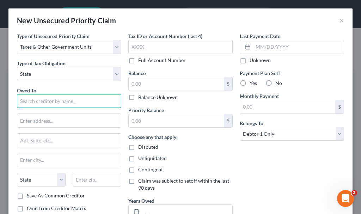
click at [42, 100] on input "text" at bounding box center [69, 101] width 104 height 14
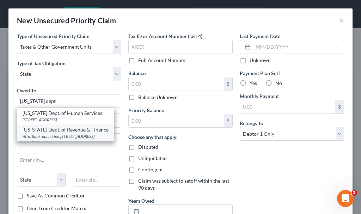
click at [43, 136] on div "Attn: Bankruptcy Unit [STREET_ADDRESS]" at bounding box center [66, 136] width 86 height 6
type input "[US_STATE] Dept. of Revenue & Finance"
type input "Attn: Bankruptcy Unit"
type input "[STREET_ADDRESS]"
type input "Des Moines"
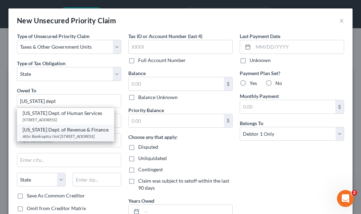
select select "16"
type input "50319"
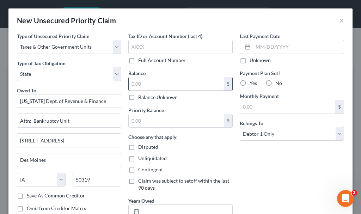
click at [148, 83] on input "text" at bounding box center [176, 83] width 95 height 13
type input "1"
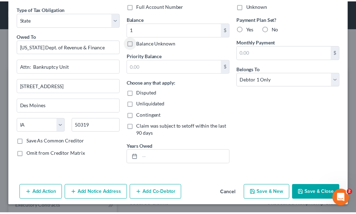
scroll to position [55, 0]
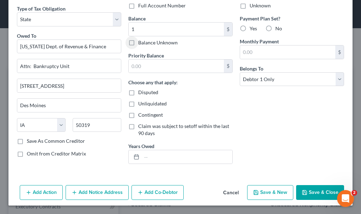
click at [315, 191] on button "Save & Close" at bounding box center [321, 192] width 48 height 15
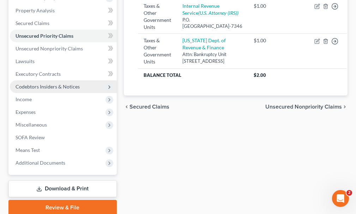
scroll to position [161, 0]
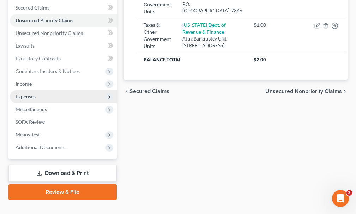
click at [29, 94] on span "Expenses" at bounding box center [26, 97] width 20 height 6
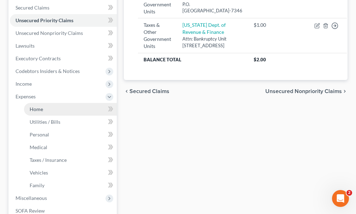
click at [40, 106] on span "Home" at bounding box center [36, 109] width 13 height 6
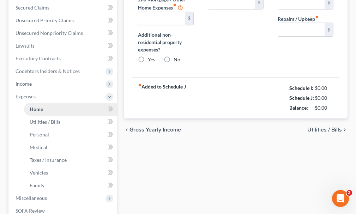
scroll to position [3, 0]
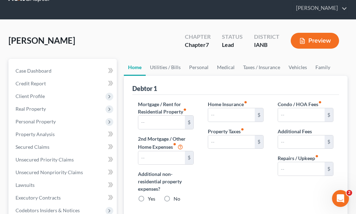
type input "0.00"
radio input "true"
type input "0.00"
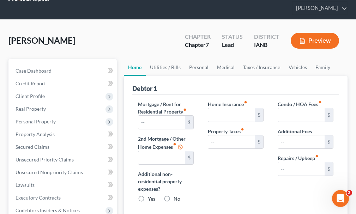
type input "0.00"
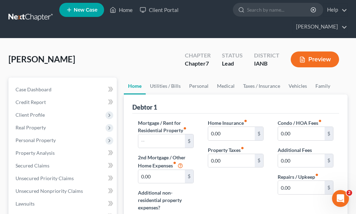
scroll to position [0, 0]
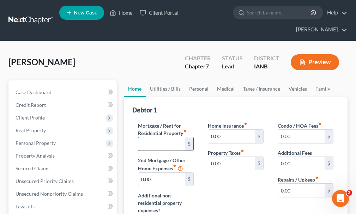
click at [168, 137] on input "text" at bounding box center [161, 143] width 47 height 13
type input "2,200"
type input "100"
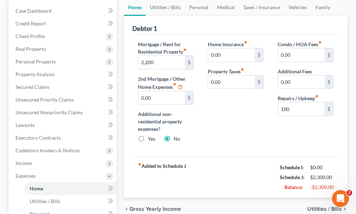
scroll to position [30, 0]
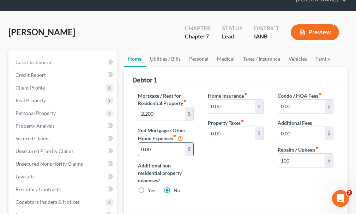
click at [164, 143] on input "0.00" at bounding box center [161, 149] width 47 height 13
type input "670"
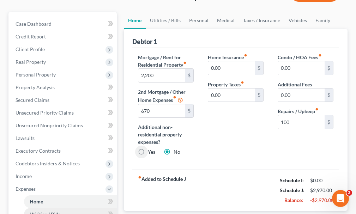
scroll to position [171, 0]
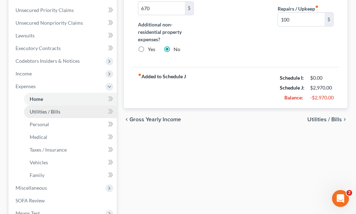
click at [53, 109] on span "Utilities / Bills" at bounding box center [45, 112] width 31 height 6
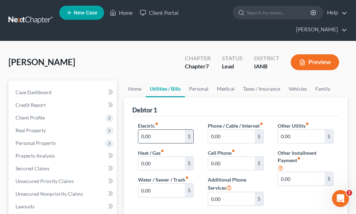
click at [162, 130] on input "0.00" at bounding box center [161, 136] width 47 height 13
type input "108"
type input "50"
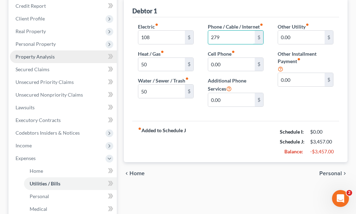
scroll to position [141, 0]
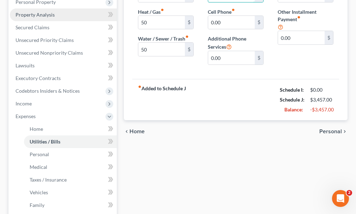
type input "279"
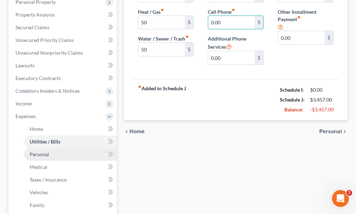
click at [40, 151] on span "Personal" at bounding box center [39, 154] width 19 height 6
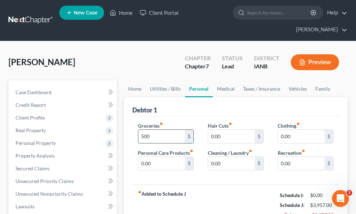
type input "500"
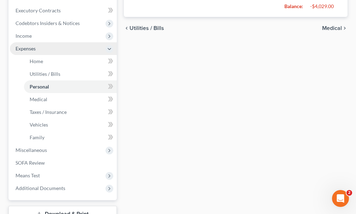
scroll to position [212, 0]
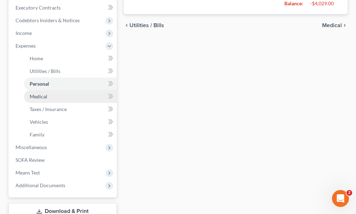
type input "72"
click at [41, 94] on span "Medical" at bounding box center [39, 97] width 18 height 6
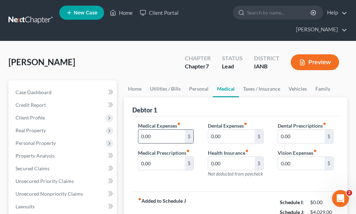
click at [155, 130] on input "0.00" at bounding box center [161, 136] width 47 height 13
type input "50"
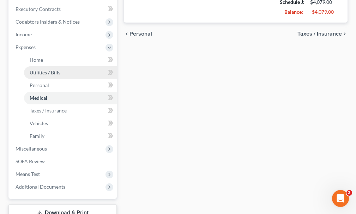
scroll to position [212, 0]
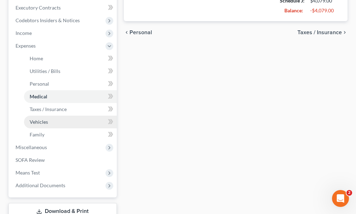
click at [41, 119] on span "Vehicles" at bounding box center [39, 122] width 18 height 6
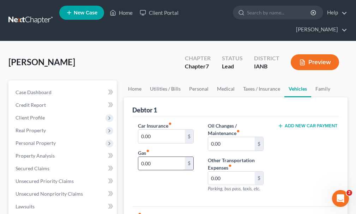
click at [155, 157] on input "0.00" at bounding box center [161, 163] width 47 height 13
type input "2"
type input "300"
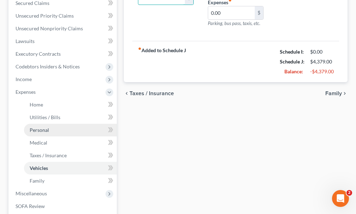
scroll to position [176, 0]
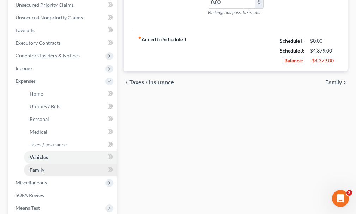
click at [35, 167] on span "Family" at bounding box center [37, 170] width 15 height 6
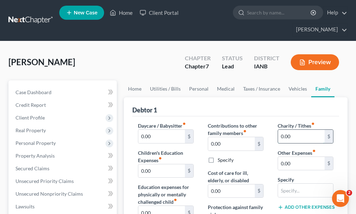
click at [298, 130] on input "0.00" at bounding box center [301, 136] width 47 height 13
type input "8"
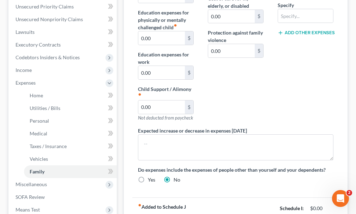
scroll to position [176, 0]
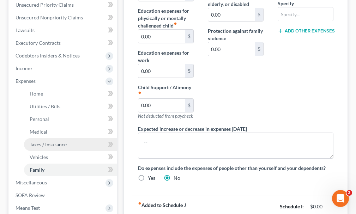
click at [42, 142] on span "Taxes / Insurance" at bounding box center [48, 145] width 37 height 6
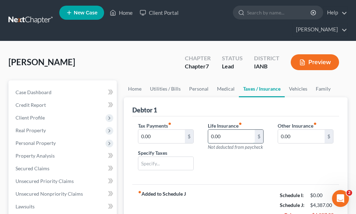
click at [230, 130] on input "0.00" at bounding box center [231, 136] width 47 height 13
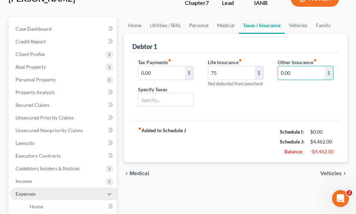
scroll to position [176, 0]
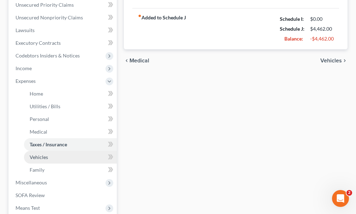
click at [40, 154] on span "Vehicles" at bounding box center [39, 157] width 18 height 6
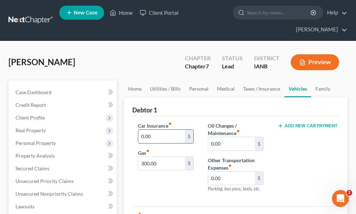
click at [158, 130] on input "0.00" at bounding box center [161, 136] width 47 height 13
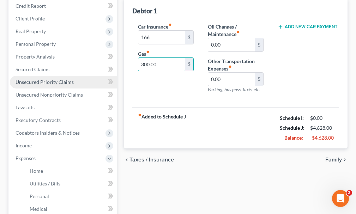
scroll to position [176, 0]
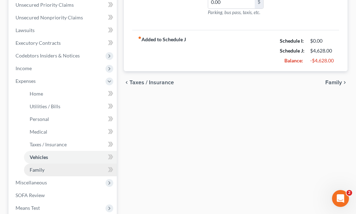
click at [43, 167] on span "Family" at bounding box center [37, 170] width 15 height 6
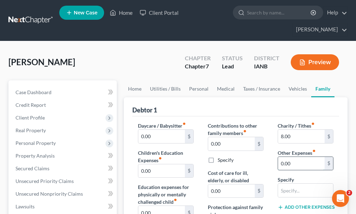
click at [295, 157] on input "0.00" at bounding box center [301, 163] width 47 height 13
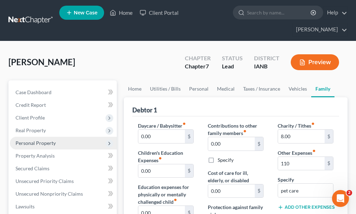
click at [40, 140] on span "Personal Property" at bounding box center [36, 143] width 40 height 6
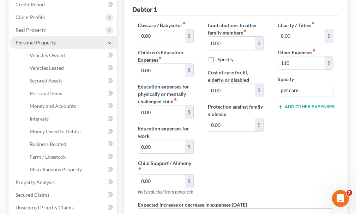
scroll to position [106, 0]
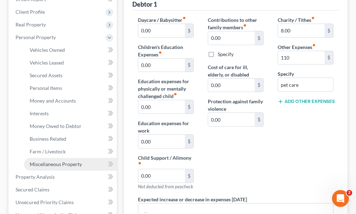
click at [43, 161] on span "Miscellaneous Property" at bounding box center [56, 164] width 52 height 6
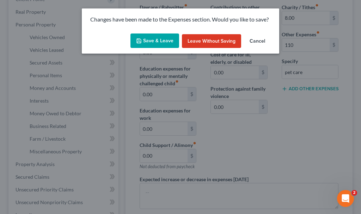
click at [160, 39] on button "Save & Leave" at bounding box center [155, 41] width 49 height 15
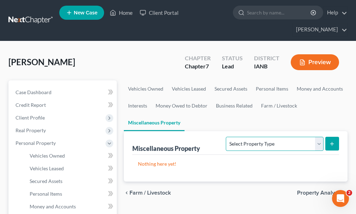
click at [278, 137] on select "Select Property Type Assigned for Creditor Benefit [DATE] Holding for Another N…" at bounding box center [274, 144] width 97 height 14
click at [226, 137] on select "Select Property Type Assigned for Creditor Benefit [DATE] Holding for Another N…" at bounding box center [274, 144] width 97 height 14
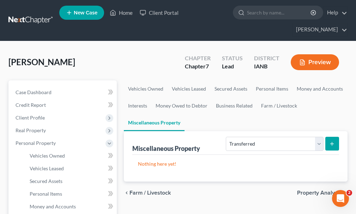
click at [333, 141] on icon "submit" at bounding box center [332, 144] width 6 height 6
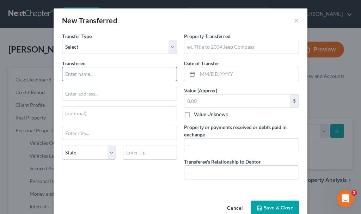
click at [97, 76] on input "text" at bounding box center [119, 73] width 114 height 13
click at [204, 49] on input "text" at bounding box center [242, 46] width 114 height 13
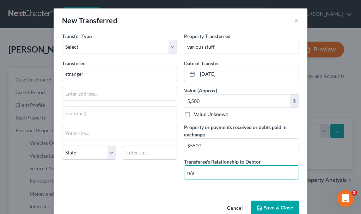
click at [276, 205] on button "Save & Close" at bounding box center [275, 208] width 48 height 15
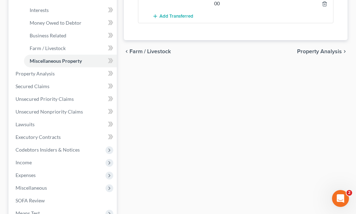
scroll to position [247, 0]
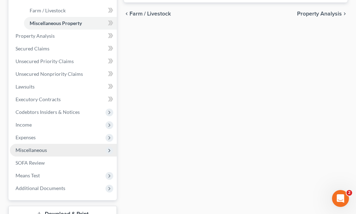
click at [24, 147] on span "Miscellaneous" at bounding box center [31, 150] width 31 height 6
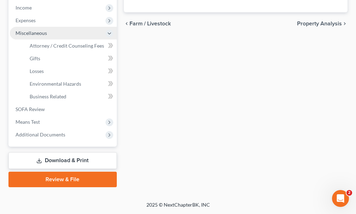
scroll to position [225, 0]
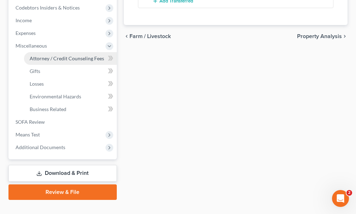
click at [59, 55] on span "Attorney / Credit Counseling Fees" at bounding box center [67, 58] width 74 height 6
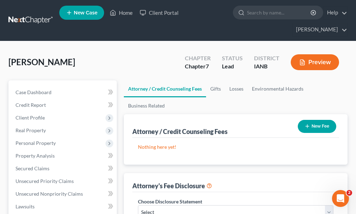
click at [319, 120] on button "New Fee" at bounding box center [317, 126] width 38 height 13
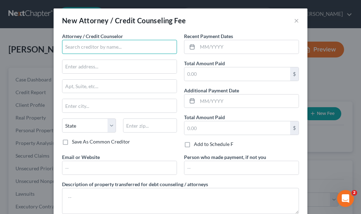
click at [86, 47] on input "text" at bounding box center [119, 47] width 115 height 14
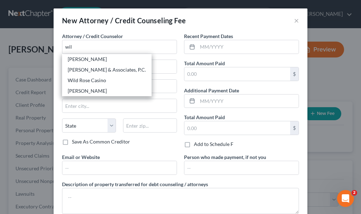
drag, startPoint x: 74, startPoint y: 90, endPoint x: 187, endPoint y: 58, distance: 116.6
click at [75, 90] on div "[PERSON_NAME]" at bounding box center [107, 91] width 78 height 7
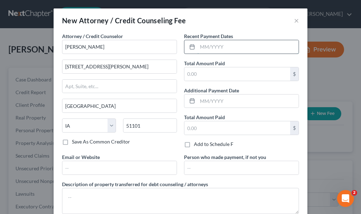
click at [212, 49] on input "text" at bounding box center [248, 46] width 101 height 13
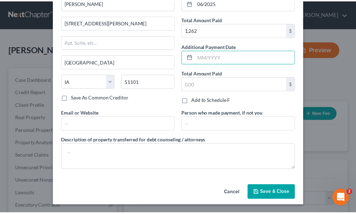
scroll to position [44, 0]
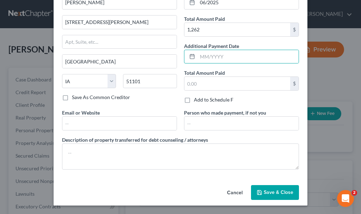
click at [277, 189] on button "Save & Close" at bounding box center [275, 192] width 48 height 15
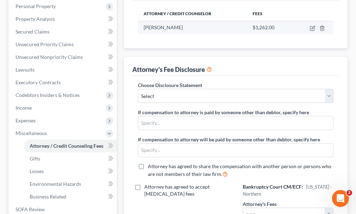
scroll to position [141, 0]
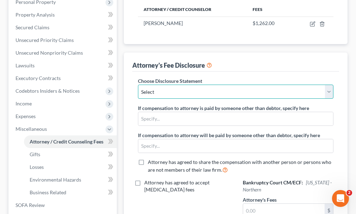
click at [216, 85] on select "Select Attorney" at bounding box center [236, 92] width 196 height 14
click at [138, 85] on select "Select Attorney" at bounding box center [236, 92] width 196 height 14
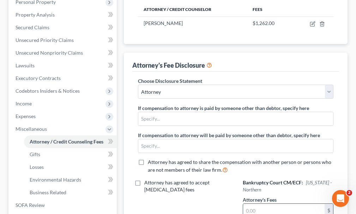
click at [276, 204] on input "text" at bounding box center [284, 210] width 82 height 13
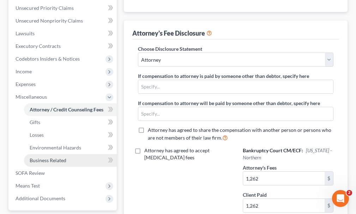
scroll to position [109, 0]
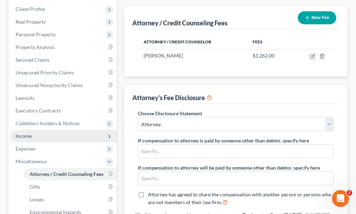
click at [25, 133] on span "Income" at bounding box center [24, 136] width 16 height 6
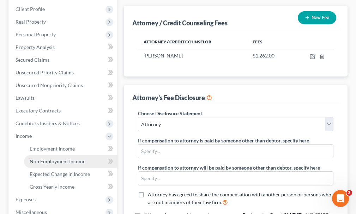
click at [55, 158] on span "Non Employment Income" at bounding box center [58, 161] width 56 height 6
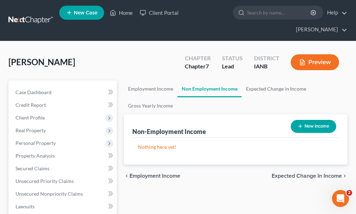
click at [311, 120] on button "New Income" at bounding box center [314, 126] width 46 height 13
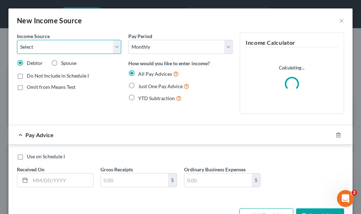
click at [44, 48] on select "Select Unemployment Disability (from employer) Pension Retirement Social Securi…" at bounding box center [69, 47] width 104 height 14
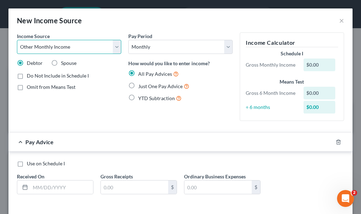
click at [17, 40] on select "Select Unemployment Disability (from employer) Pension Retirement Social Securi…" at bounding box center [69, 47] width 104 height 14
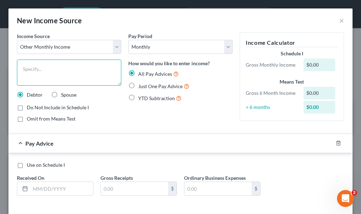
click at [40, 75] on textarea at bounding box center [69, 73] width 104 height 26
click at [138, 84] on label "Just One Pay Advice" at bounding box center [163, 86] width 51 height 8
click at [141, 84] on input "Just One Pay Advice" at bounding box center [143, 84] width 5 height 5
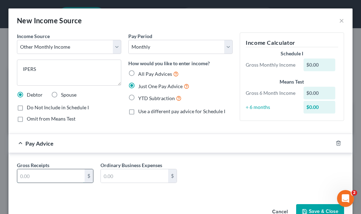
click at [53, 173] on input "text" at bounding box center [50, 175] width 67 height 13
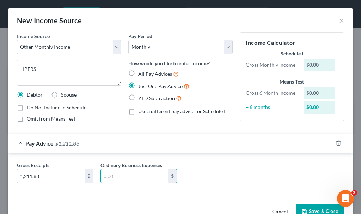
click at [311, 208] on button "Save & Close" at bounding box center [321, 211] width 48 height 15
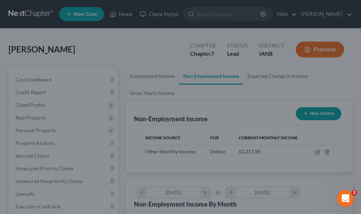
scroll to position [98, 210]
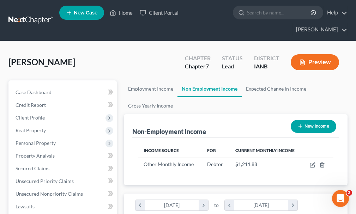
click at [309, 120] on button "New Income" at bounding box center [314, 126] width 46 height 13
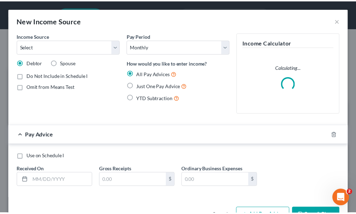
scroll to position [100, 213]
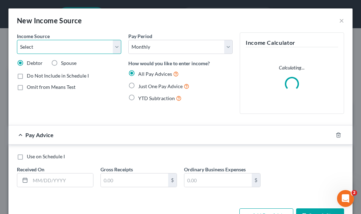
click at [48, 43] on select "Select Unemployment Disability (from employer) Pension Retirement Social Securi…" at bounding box center [69, 47] width 104 height 14
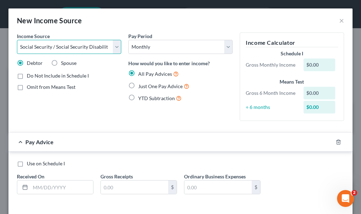
click at [17, 40] on select "Select Unemployment Disability (from employer) Pension Retirement Social Securi…" at bounding box center [69, 47] width 104 height 14
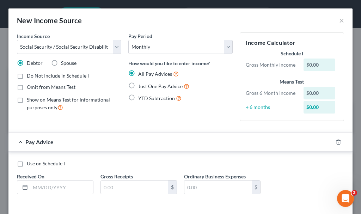
click at [27, 87] on label "Omit from Means Test" at bounding box center [51, 87] width 49 height 7
click at [30, 87] on input "Omit from Means Test" at bounding box center [32, 86] width 5 height 5
click at [138, 85] on label "Just One Pay Advice" at bounding box center [163, 86] width 51 height 8
click at [141, 85] on input "Just One Pay Advice" at bounding box center [143, 84] width 5 height 5
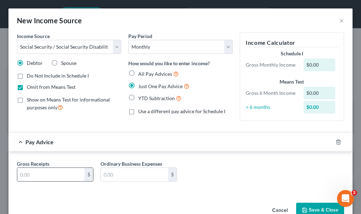
click at [58, 175] on input "text" at bounding box center [50, 174] width 67 height 13
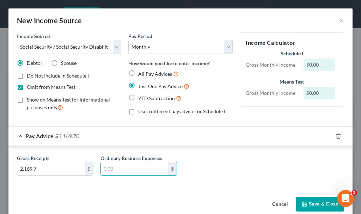
click at [306, 202] on button "Save & Close" at bounding box center [321, 204] width 48 height 15
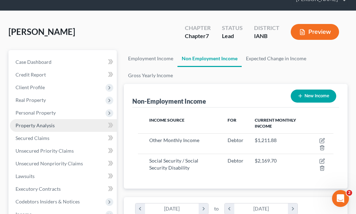
scroll to position [71, 0]
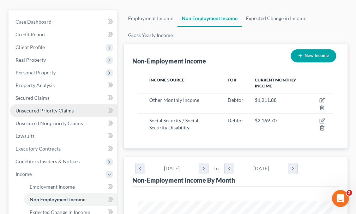
click at [46, 108] on span "Unsecured Priority Claims" at bounding box center [45, 111] width 58 height 6
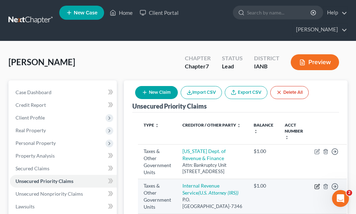
click at [315, 189] on icon "button" at bounding box center [317, 187] width 4 height 4
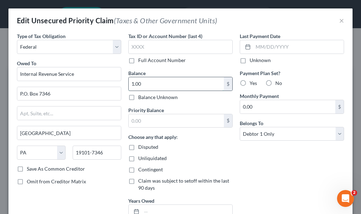
click at [151, 83] on input "1.00" at bounding box center [176, 83] width 95 height 13
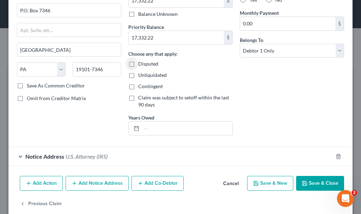
scroll to position [95, 0]
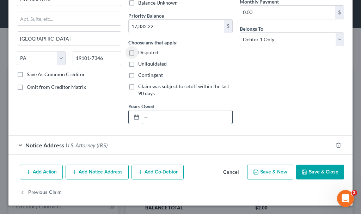
click at [171, 118] on input "text" at bounding box center [187, 116] width 91 height 13
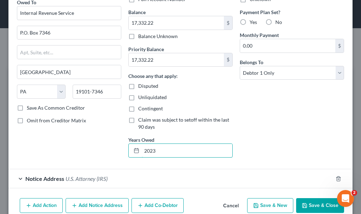
scroll to position [59, 0]
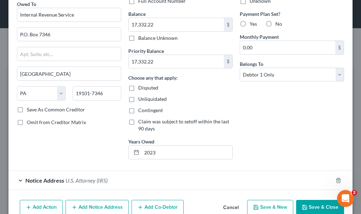
click at [309, 202] on button "Save & Close" at bounding box center [321, 207] width 48 height 15
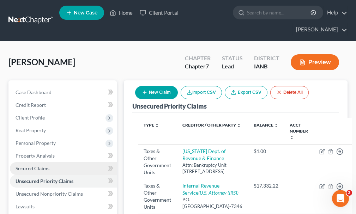
click at [44, 162] on link "Secured Claims" at bounding box center [63, 168] width 107 height 13
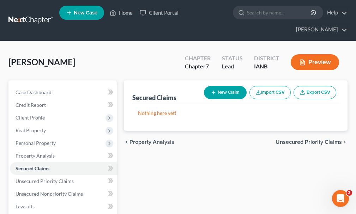
click at [227, 86] on button "New Claim" at bounding box center [225, 92] width 43 height 13
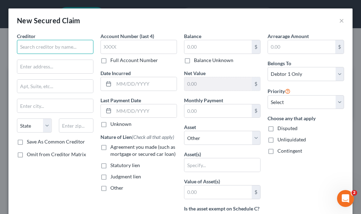
click at [52, 47] on input "text" at bounding box center [55, 47] width 77 height 14
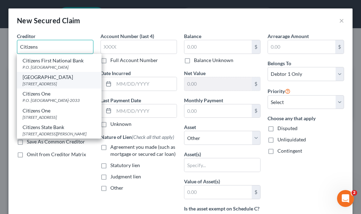
scroll to position [62, 0]
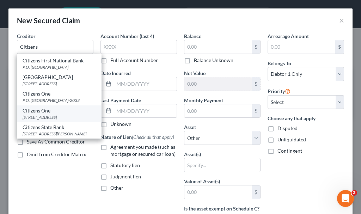
click at [43, 114] on div "[STREET_ADDRESS]" at bounding box center [59, 117] width 73 height 6
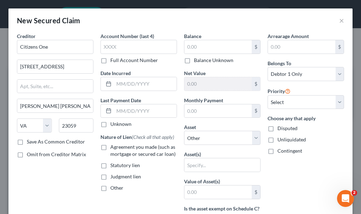
scroll to position [0, 0]
click at [60, 46] on input "Citizens One" at bounding box center [55, 47] width 77 height 14
click at [120, 48] on input "text" at bounding box center [139, 47] width 77 height 14
click at [200, 46] on input "text" at bounding box center [218, 46] width 67 height 13
click at [110, 149] on label "Agreement you made (such as mortgage or secured car loan)" at bounding box center [143, 151] width 67 height 14
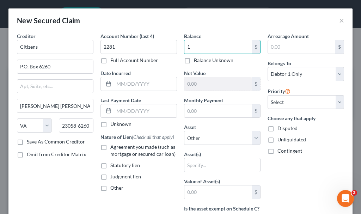
click at [113, 148] on input "Agreement you made (such as mortgage or secured car loan)" at bounding box center [115, 146] width 5 height 5
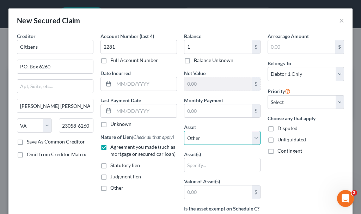
click at [202, 137] on select "Select Other Multiple Assets Clothing - Clothing - $300.0 Pet(s) - Dog - $0.0 O…" at bounding box center [222, 138] width 77 height 14
click at [184, 131] on select "Select Other Multiple Assets Clothing - Clothing - $300.0 Pet(s) - Dog - $0.0 O…" at bounding box center [222, 138] width 77 height 14
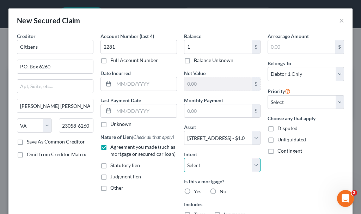
click at [207, 168] on select "Select Surrender Redeem Reaffirm Avoid Other" at bounding box center [222, 165] width 77 height 14
click at [184, 158] on select "Select Surrender Redeem Reaffirm Avoid Other" at bounding box center [222, 165] width 77 height 14
click at [194, 190] on label "Yes" at bounding box center [197, 191] width 7 height 7
click at [197, 190] on input "Yes" at bounding box center [199, 190] width 5 height 5
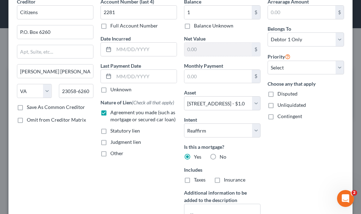
scroll to position [35, 0]
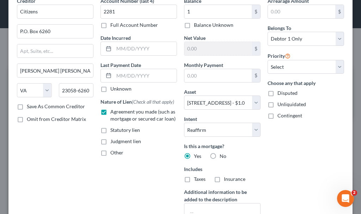
click at [194, 179] on label "Taxes" at bounding box center [200, 179] width 12 height 7
click at [197, 179] on input "Taxes" at bounding box center [199, 178] width 5 height 5
click at [224, 178] on label "Insurance" at bounding box center [235, 179] width 22 height 7
click at [227, 178] on input "Insurance" at bounding box center [229, 178] width 5 height 5
click at [295, 67] on select "Select 1st 2nd 3rd 4th 5th 6th 7th 8th 9th 10th 11th 12th 13th 14th 15th 16th 1…" at bounding box center [306, 67] width 77 height 14
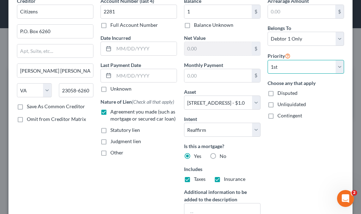
click at [268, 60] on select "Select 1st 2nd 3rd 4th 5th 6th 7th 8th 9th 10th 11th 12th 13th 14th 15th 16th 1…" at bounding box center [306, 67] width 77 height 14
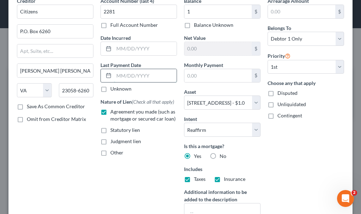
click at [128, 75] on input "text" at bounding box center [145, 75] width 63 height 13
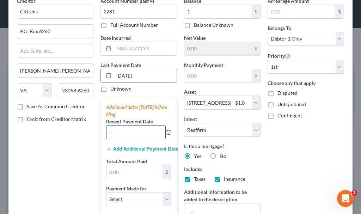
click at [121, 130] on input "text" at bounding box center [136, 132] width 59 height 13
click at [127, 149] on button "Add Additional Payment Date" at bounding box center [138, 149] width 65 height 6
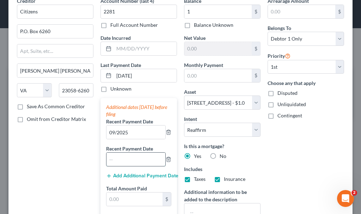
click at [130, 162] on input "text" at bounding box center [136, 159] width 59 height 13
click at [127, 175] on button "Add Additional Payment Date" at bounding box center [138, 176] width 65 height 6
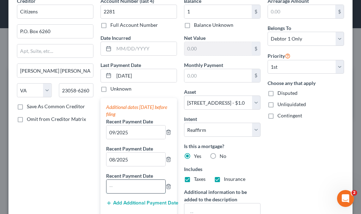
click at [132, 187] on input "text" at bounding box center [136, 186] width 59 height 13
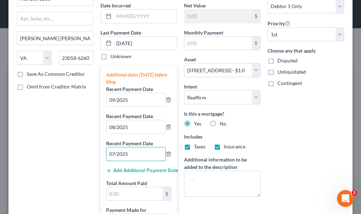
scroll to position [106, 0]
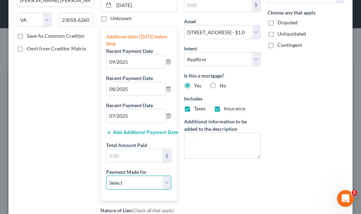
click at [116, 183] on select "Select Car Credit Card Loan Repayment Mortgage Other Suppliers Or Vendors" at bounding box center [138, 183] width 65 height 14
click at [106, 176] on select "Select Car Credit Card Loan Repayment Mortgage Other Suppliers Or Vendors" at bounding box center [138, 183] width 65 height 14
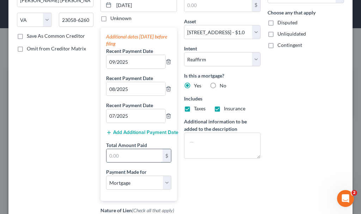
click at [125, 153] on input "text" at bounding box center [135, 155] width 56 height 13
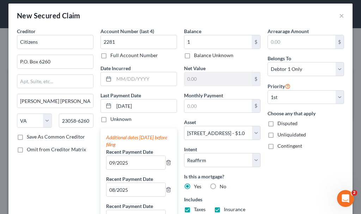
scroll to position [0, 0]
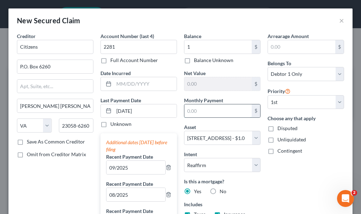
click at [208, 109] on input "text" at bounding box center [218, 110] width 67 height 13
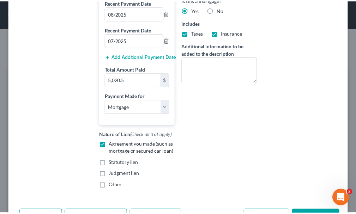
scroll to position [207, 0]
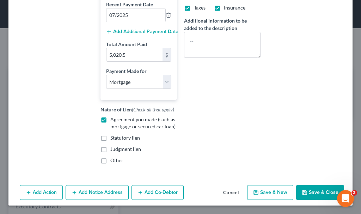
click at [308, 191] on button "Save & Close" at bounding box center [321, 192] width 48 height 15
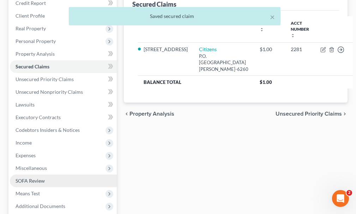
scroll to position [106, 0]
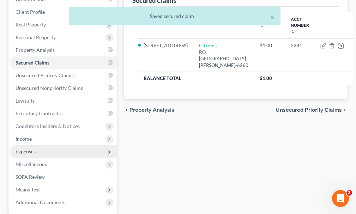
click at [29, 149] on span "Expenses" at bounding box center [26, 152] width 20 height 6
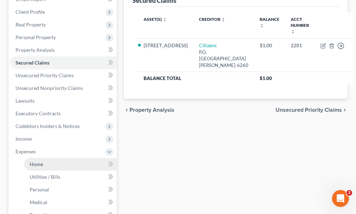
click at [37, 161] on span "Home" at bounding box center [36, 164] width 13 height 6
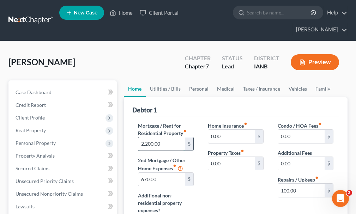
click at [167, 137] on input "2,200.00" at bounding box center [161, 143] width 47 height 13
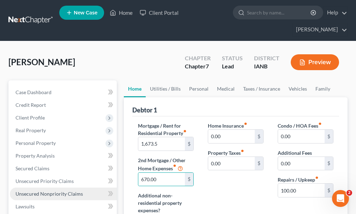
click at [44, 191] on span "Unsecured Nonpriority Claims" at bounding box center [49, 194] width 67 height 6
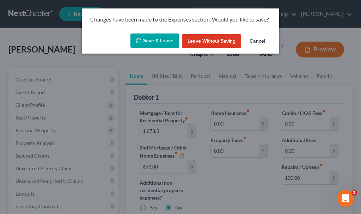
click at [166, 38] on button "Save & Leave" at bounding box center [155, 41] width 49 height 15
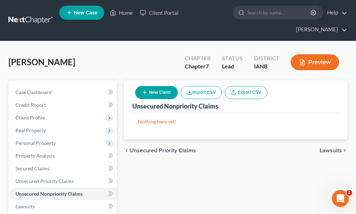
click at [161, 86] on button "New Claim" at bounding box center [156, 92] width 43 height 13
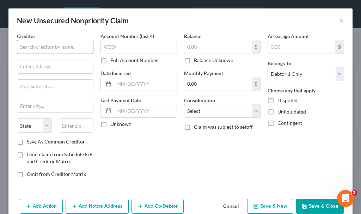
click at [47, 47] on input "text" at bounding box center [55, 47] width 77 height 14
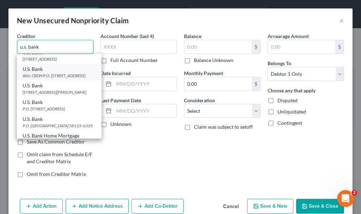
scroll to position [35, 0]
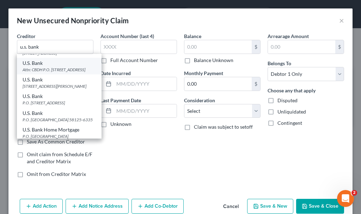
click at [46, 106] on div "P.O. [STREET_ADDRESS]" at bounding box center [59, 103] width 73 height 6
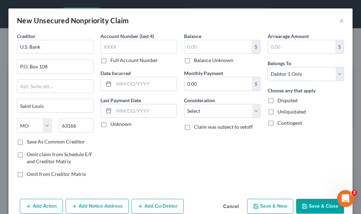
scroll to position [0, 0]
click at [118, 45] on input "text" at bounding box center [139, 47] width 77 height 14
click at [201, 47] on input "text" at bounding box center [218, 46] width 67 height 13
click at [208, 112] on select "Select Cable / Satellite Services Collection Agency Credit Card Debt Debt Couns…" at bounding box center [222, 111] width 77 height 14
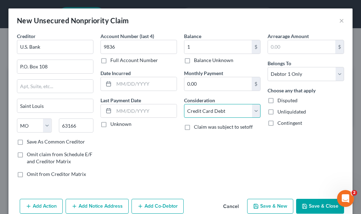
click at [184, 104] on select "Select Cable / Satellite Services Collection Agency Credit Card Debt Debt Couns…" at bounding box center [222, 111] width 77 height 14
click at [311, 205] on button "Save & Close" at bounding box center [321, 206] width 48 height 15
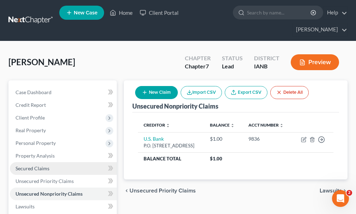
click at [39, 166] on span "Secured Claims" at bounding box center [33, 169] width 34 height 6
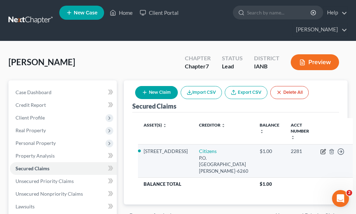
click at [321, 149] on icon "button" at bounding box center [324, 152] width 6 height 6
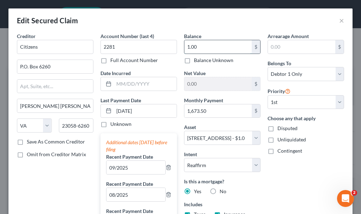
click at [203, 47] on input "1.00" at bounding box center [218, 46] width 67 height 13
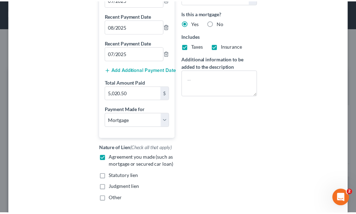
scroll to position [213, 0]
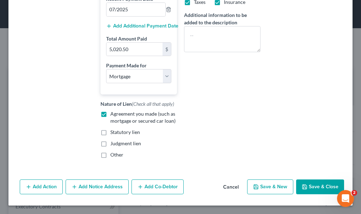
click at [312, 185] on button "Save & Close" at bounding box center [321, 187] width 48 height 15
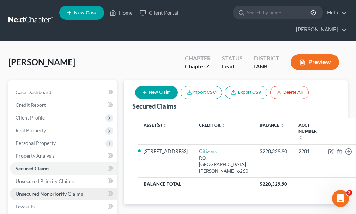
click at [56, 191] on span "Unsecured Nonpriority Claims" at bounding box center [49, 194] width 67 height 6
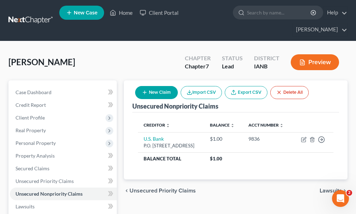
click at [145, 86] on button "New Claim" at bounding box center [156, 92] width 43 height 13
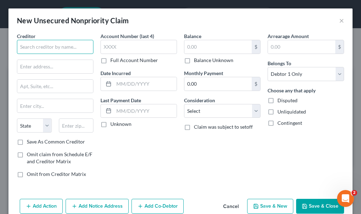
click at [66, 45] on input "text" at bounding box center [55, 47] width 77 height 14
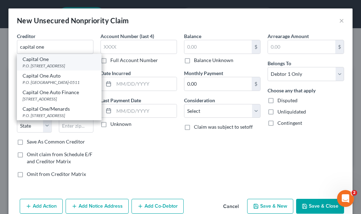
click at [42, 64] on div "P.O. [STREET_ADDRESS]" at bounding box center [59, 66] width 73 height 6
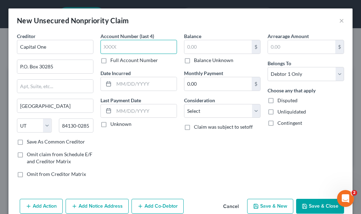
click at [114, 46] on input "text" at bounding box center [139, 47] width 77 height 14
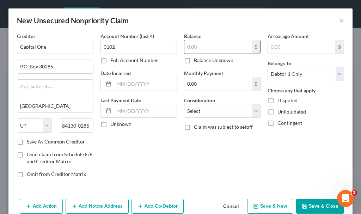
click at [204, 49] on input "text" at bounding box center [218, 46] width 67 height 13
click at [206, 112] on select "Select Cable / Satellite Services Collection Agency Credit Card Debt Debt Couns…" at bounding box center [222, 111] width 77 height 14
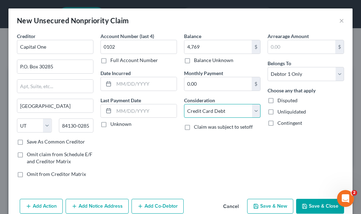
click at [184, 104] on select "Select Cable / Satellite Services Collection Agency Credit Card Debt Debt Couns…" at bounding box center [222, 111] width 77 height 14
click at [266, 205] on button "Save & New" at bounding box center [270, 206] width 46 height 15
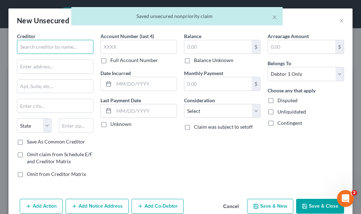
click at [58, 46] on input "text" at bounding box center [55, 47] width 77 height 14
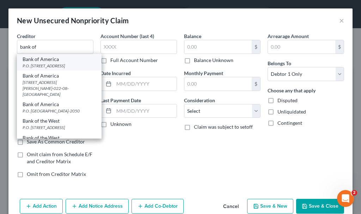
click at [52, 61] on div "Bank of America" at bounding box center [59, 59] width 73 height 7
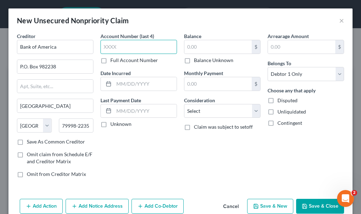
click at [121, 47] on input "text" at bounding box center [139, 47] width 77 height 14
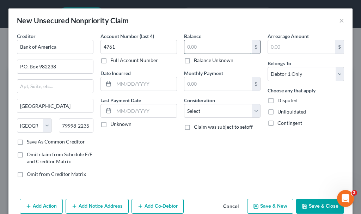
click at [204, 46] on input "text" at bounding box center [218, 46] width 67 height 13
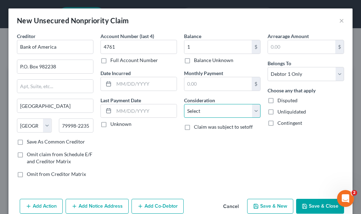
click at [193, 111] on select "Select Cable / Satellite Services Collection Agency Credit Card Debt Debt Couns…" at bounding box center [222, 111] width 77 height 14
click at [184, 104] on select "Select Cable / Satellite Services Collection Agency Credit Card Debt Debt Couns…" at bounding box center [222, 111] width 77 height 14
click at [312, 204] on button "Save & Close" at bounding box center [321, 206] width 48 height 15
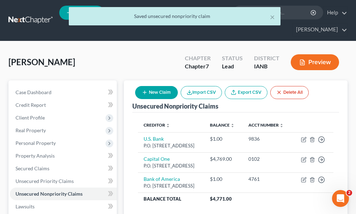
click at [160, 86] on button "New Claim" at bounding box center [156, 92] width 43 height 13
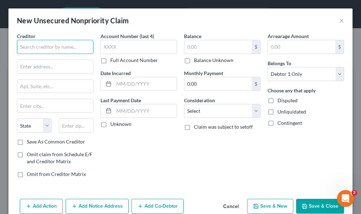
click at [53, 46] on input "text" at bounding box center [55, 47] width 77 height 14
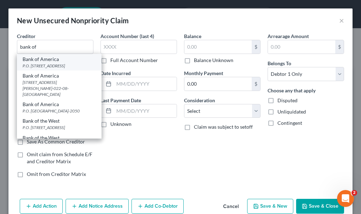
click at [41, 62] on div "Bank of America" at bounding box center [59, 59] width 73 height 7
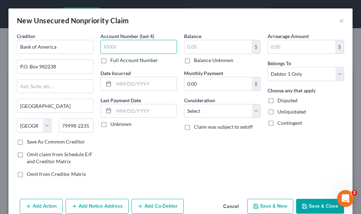
click at [130, 42] on input "text" at bounding box center [139, 47] width 77 height 14
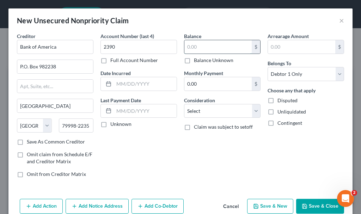
click at [194, 47] on input "text" at bounding box center [218, 46] width 67 height 13
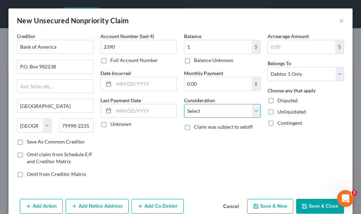
click at [204, 110] on select "Select Cable / Satellite Services Collection Agency Credit Card Debt Debt Couns…" at bounding box center [222, 111] width 77 height 14
click at [184, 104] on select "Select Cable / Satellite Services Collection Agency Credit Card Debt Debt Couns…" at bounding box center [222, 111] width 77 height 14
click at [258, 207] on button "Save & New" at bounding box center [270, 206] width 46 height 15
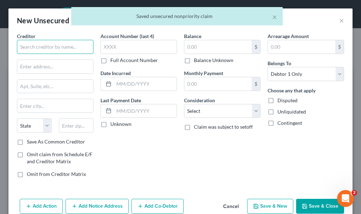
click at [74, 43] on input "text" at bounding box center [55, 47] width 77 height 14
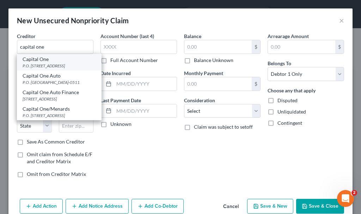
click at [36, 66] on div "P.O. [STREET_ADDRESS]" at bounding box center [59, 66] width 73 height 6
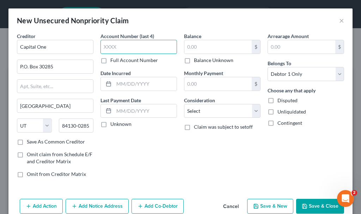
click at [119, 47] on input "text" at bounding box center [139, 47] width 77 height 14
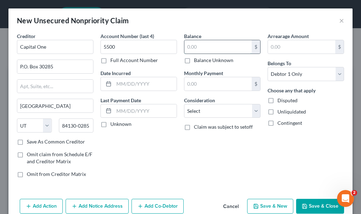
click at [196, 44] on input "text" at bounding box center [218, 46] width 67 height 13
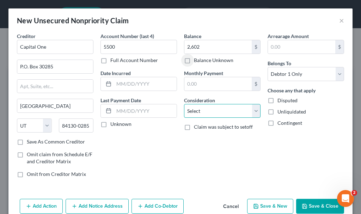
click at [205, 109] on select "Select Cable / Satellite Services Collection Agency Credit Card Debt Debt Couns…" at bounding box center [222, 111] width 77 height 14
click at [184, 104] on select "Select Cable / Satellite Services Collection Agency Credit Card Debt Debt Couns…" at bounding box center [222, 111] width 77 height 14
click at [310, 206] on button "Save & Close" at bounding box center [321, 206] width 48 height 15
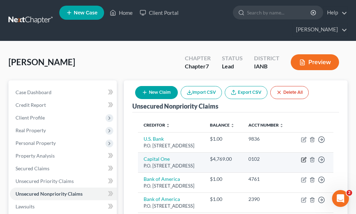
click at [305, 160] on icon "button" at bounding box center [304, 158] width 3 height 3
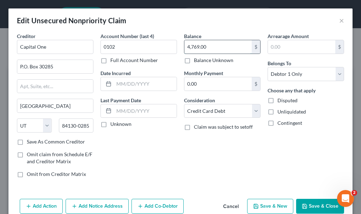
click at [217, 50] on input "4,769.00" at bounding box center [218, 46] width 67 height 13
click at [309, 203] on button "Save & Close" at bounding box center [321, 206] width 48 height 15
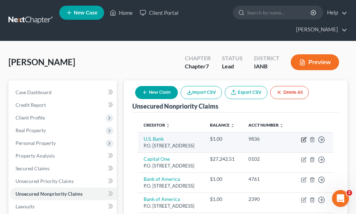
click at [301, 137] on icon "button" at bounding box center [304, 140] width 6 height 6
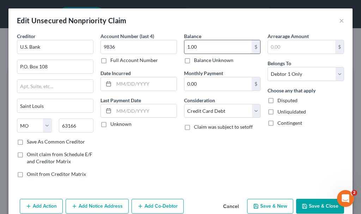
click at [203, 47] on input "1.00" at bounding box center [218, 46] width 67 height 13
click at [315, 202] on button "Save & Close" at bounding box center [321, 206] width 48 height 15
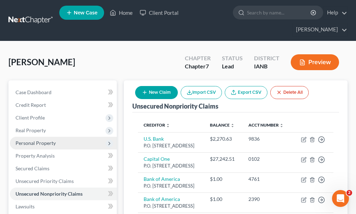
click at [36, 140] on span "Personal Property" at bounding box center [36, 143] width 40 height 6
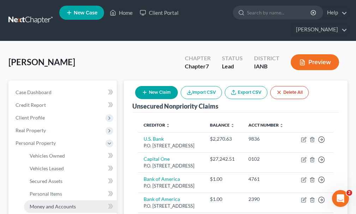
click at [47, 204] on span "Money and Accounts" at bounding box center [53, 207] width 46 height 6
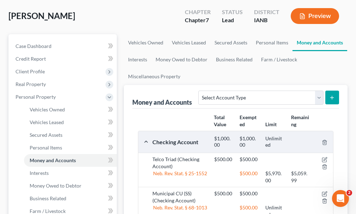
scroll to position [71, 0]
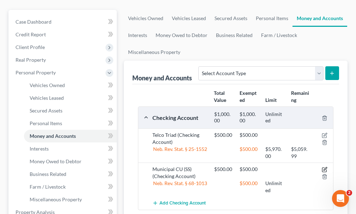
click at [325, 167] on icon "button" at bounding box center [325, 170] width 6 height 6
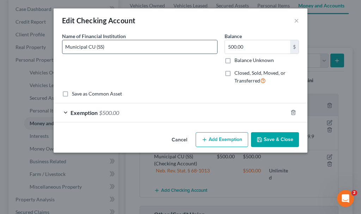
drag, startPoint x: 75, startPoint y: 46, endPoint x: 78, endPoint y: 43, distance: 4.5
click at [76, 44] on input "Municipal CU (SS)" at bounding box center [139, 46] width 155 height 13
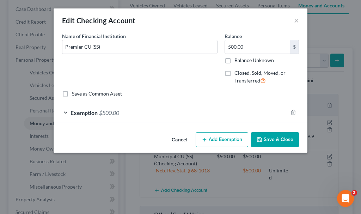
click at [277, 136] on button "Save & Close" at bounding box center [275, 139] width 48 height 15
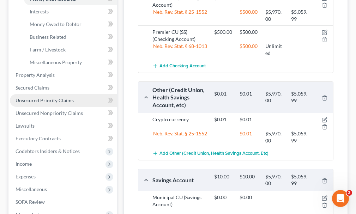
scroll to position [212, 0]
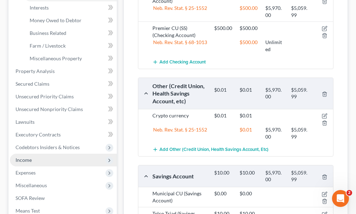
click at [24, 157] on span "Income" at bounding box center [24, 160] width 16 height 6
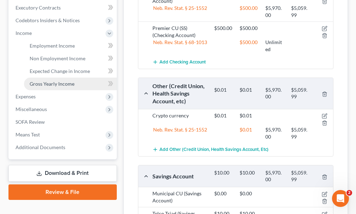
click at [50, 81] on span "Gross Yearly Income" at bounding box center [52, 84] width 45 height 6
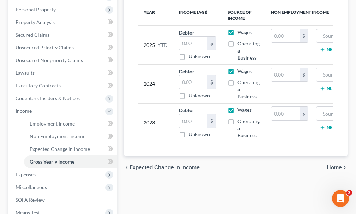
scroll to position [141, 0]
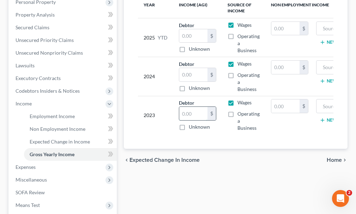
click at [190, 107] on input "text" at bounding box center [193, 113] width 28 height 13
click at [283, 100] on input "text" at bounding box center [285, 106] width 28 height 13
click at [323, 100] on input "text" at bounding box center [352, 106] width 64 height 13
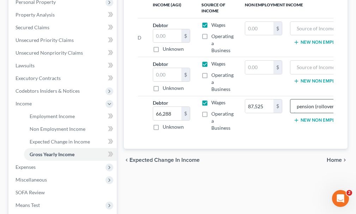
scroll to position [0, 28]
click at [309, 118] on button "New Non Employment Income" at bounding box center [331, 121] width 79 height 6
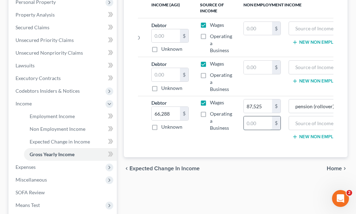
click at [256, 116] on input "text" at bounding box center [258, 122] width 28 height 13
click at [298, 116] on input "text" at bounding box center [325, 122] width 64 height 13
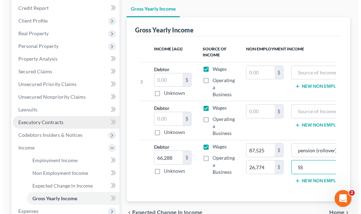
scroll to position [71, 0]
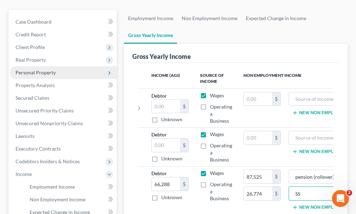
click at [40, 70] on span "Personal Property" at bounding box center [36, 73] width 40 height 6
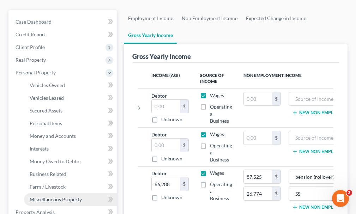
click at [50, 197] on span "Miscellaneous Property" at bounding box center [56, 200] width 52 height 6
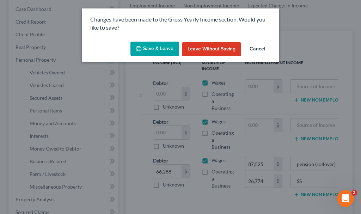
click at [157, 48] on button "Save & Leave" at bounding box center [155, 49] width 49 height 15
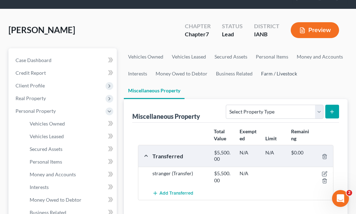
scroll to position [35, 0]
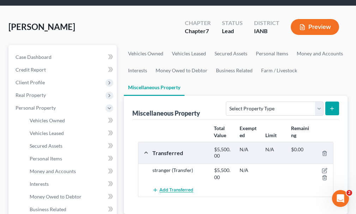
click at [184, 188] on span "Add Transferred" at bounding box center [177, 191] width 34 height 6
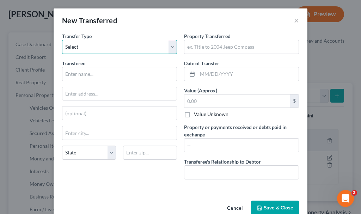
click at [84, 46] on select "Select Ordinary ([DATE]) [DATE]" at bounding box center [119, 47] width 115 height 14
click at [62, 40] on select "Select Ordinary ([DATE]) [DATE]" at bounding box center [119, 47] width 115 height 14
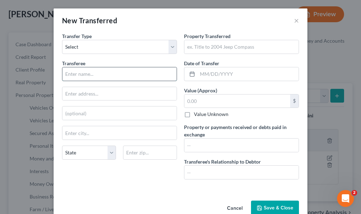
click at [84, 73] on input "text" at bounding box center [119, 73] width 114 height 13
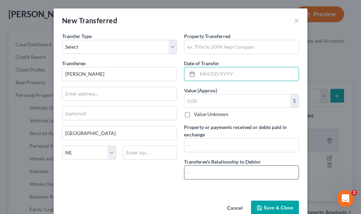
click at [197, 170] on input "text" at bounding box center [242, 172] width 114 height 13
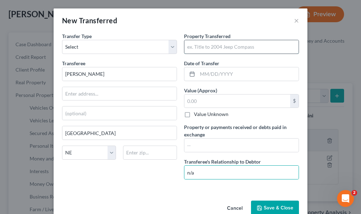
click at [214, 46] on input "text" at bounding box center [242, 46] width 114 height 13
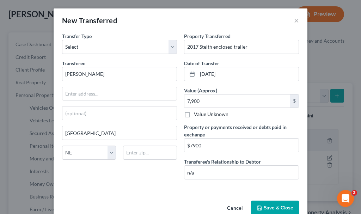
click at [264, 209] on button "Save & Close" at bounding box center [275, 208] width 48 height 15
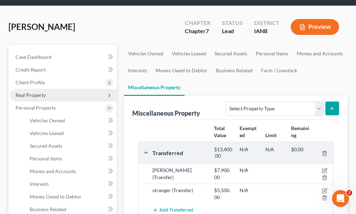
click at [28, 92] on span "Real Property" at bounding box center [31, 95] width 30 height 6
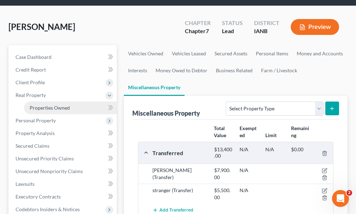
click at [47, 105] on span "Properties Owned" at bounding box center [50, 108] width 40 height 6
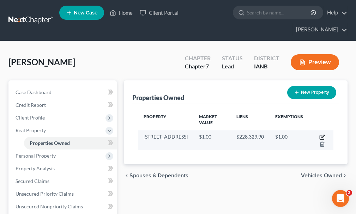
click at [319, 134] on icon "button" at bounding box center [322, 137] width 6 height 6
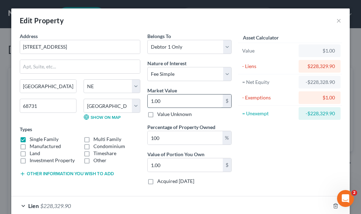
click at [173, 98] on input "1.00" at bounding box center [185, 101] width 75 height 13
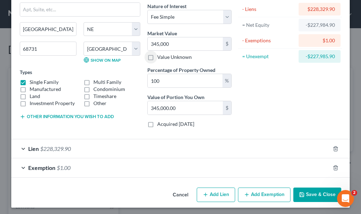
scroll to position [59, 0]
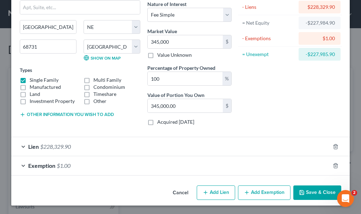
click at [62, 164] on span "$1.00" at bounding box center [64, 165] width 14 height 7
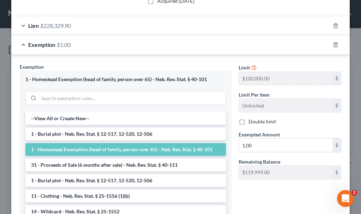
scroll to position [201, 0]
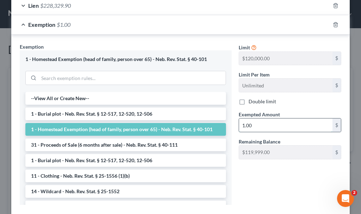
click at [256, 123] on input "1.00" at bounding box center [286, 125] width 94 height 13
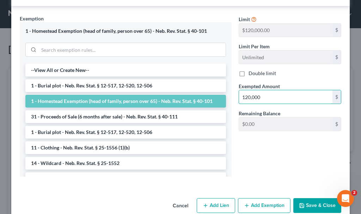
scroll to position [242, 0]
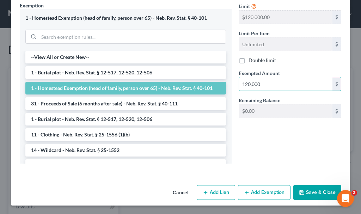
click at [311, 189] on button "Save & Close" at bounding box center [318, 192] width 48 height 15
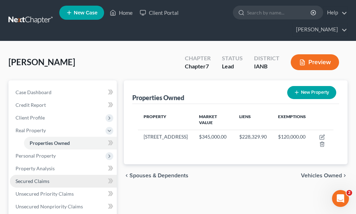
click at [34, 178] on span "Secured Claims" at bounding box center [33, 181] width 34 height 6
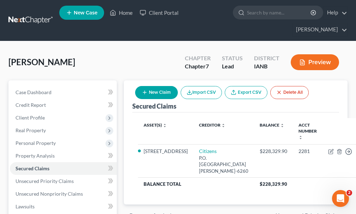
click at [161, 86] on button "New Claim" at bounding box center [156, 92] width 43 height 13
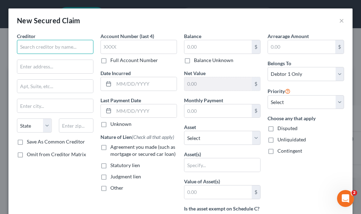
click at [65, 46] on input "text" at bounding box center [55, 47] width 77 height 14
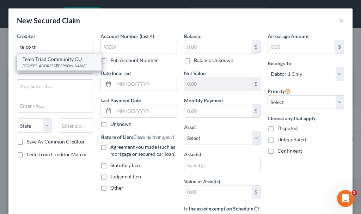
click at [42, 66] on div "[STREET_ADDRESS][PERSON_NAME]" at bounding box center [59, 66] width 73 height 6
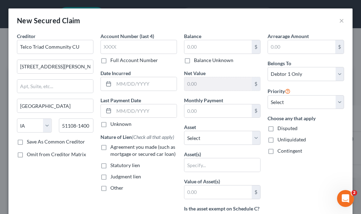
click at [110, 147] on label "Agreement you made (such as mortgage or secured car loan)" at bounding box center [143, 151] width 67 height 14
click at [113, 147] on input "Agreement you made (such as mortgage or secured car loan)" at bounding box center [115, 146] width 5 height 5
click at [198, 44] on input "text" at bounding box center [218, 46] width 67 height 13
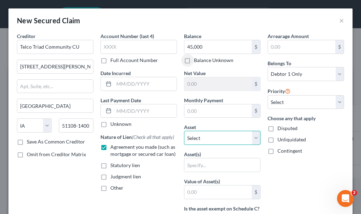
click at [205, 139] on select "Select Other Multiple Assets Clothing - Clothing - $300.0 Pet(s) - Dog - $0.0 O…" at bounding box center [222, 138] width 77 height 14
click at [184, 131] on select "Select Other Multiple Assets Clothing - Clothing - $300.0 Pet(s) - Dog - $0.0 O…" at bounding box center [222, 138] width 77 height 14
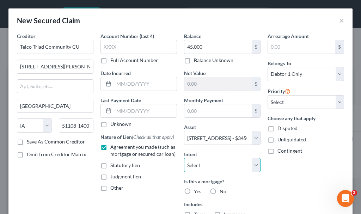
click at [204, 165] on select "Select Surrender Redeem Reaffirm Avoid Other" at bounding box center [222, 165] width 77 height 14
click at [184, 158] on select "Select Surrender Redeem Reaffirm Avoid Other" at bounding box center [222, 165] width 77 height 14
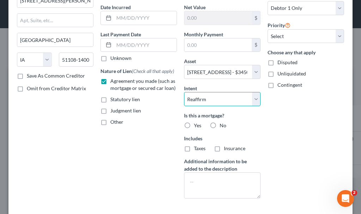
scroll to position [71, 0]
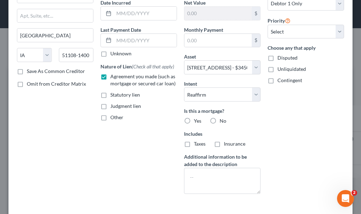
click at [220, 120] on label "No" at bounding box center [223, 121] width 7 height 7
click at [223, 120] on input "No" at bounding box center [225, 120] width 5 height 5
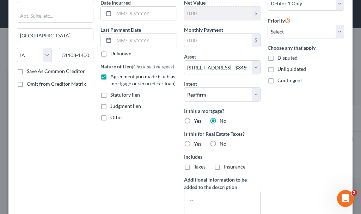
click at [220, 143] on label "No" at bounding box center [223, 143] width 7 height 7
click at [223, 143] on input "No" at bounding box center [225, 142] width 5 height 5
click at [283, 27] on select "Select 2nd 3rd 4th 5th 6th 7th 8th 9th 10th 11th 12th 13th 14th 15th 16th 17th …" at bounding box center [306, 32] width 77 height 14
click at [268, 25] on select "Select 2nd 3rd 4th 5th 6th 7th 8th 9th 10th 11th 12th 13th 14th 15th 16th 17th …" at bounding box center [306, 32] width 77 height 14
click at [127, 40] on input "text" at bounding box center [145, 40] width 63 height 13
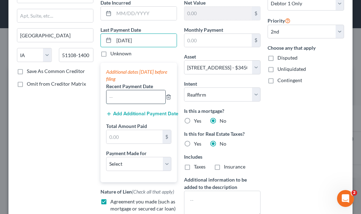
click at [133, 96] on input "text" at bounding box center [136, 96] width 59 height 13
click at [129, 113] on button "Add Additional Payment Date" at bounding box center [138, 114] width 65 height 6
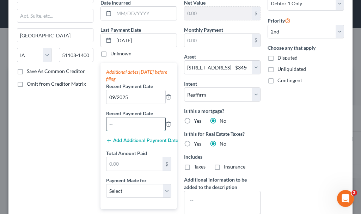
click at [132, 126] on input "text" at bounding box center [136, 124] width 59 height 13
click at [135, 139] on button "Add Additional Payment Date" at bounding box center [138, 141] width 65 height 6
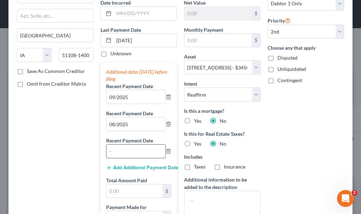
click at [132, 152] on input "text" at bounding box center [136, 151] width 59 height 13
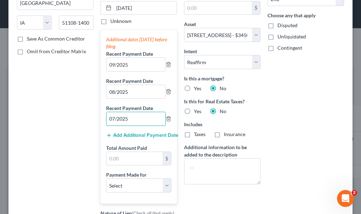
scroll to position [141, 0]
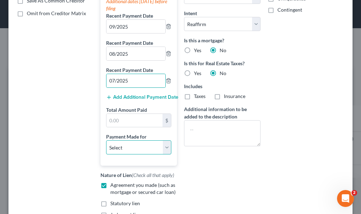
click at [130, 146] on select "Select Car Credit Card Loan Repayment Mortgage Other Suppliers Or Vendors" at bounding box center [138, 147] width 65 height 14
click at [106, 140] on select "Select Car Credit Card Loan Repayment Mortgage Other Suppliers Or Vendors" at bounding box center [138, 147] width 65 height 14
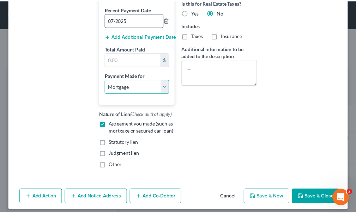
scroll to position [207, 0]
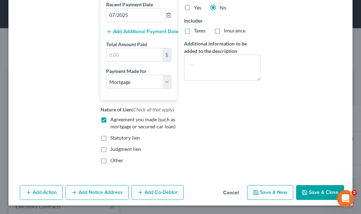
click at [305, 192] on button "Save & Close" at bounding box center [321, 192] width 48 height 15
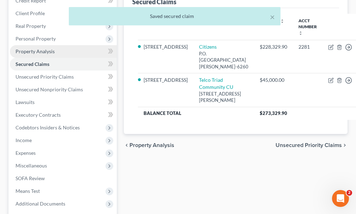
scroll to position [106, 0]
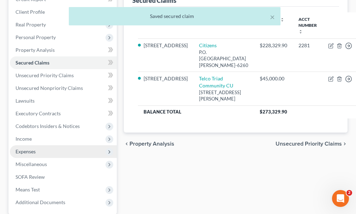
click at [29, 149] on span "Expenses" at bounding box center [26, 152] width 20 height 6
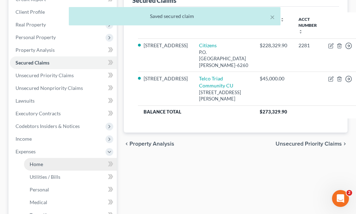
click at [37, 161] on span "Home" at bounding box center [36, 164] width 13 height 6
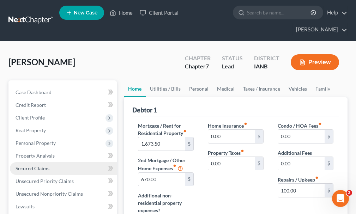
click at [36, 166] on span "Secured Claims" at bounding box center [33, 169] width 34 height 6
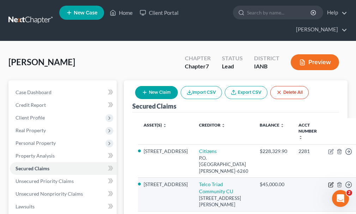
click at [328, 182] on icon "button" at bounding box center [331, 185] width 6 height 6
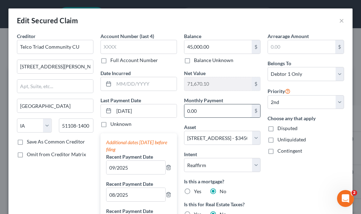
click at [215, 111] on input "0.00" at bounding box center [218, 110] width 67 height 13
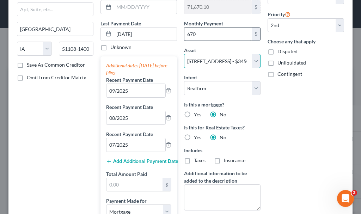
scroll to position [106, 0]
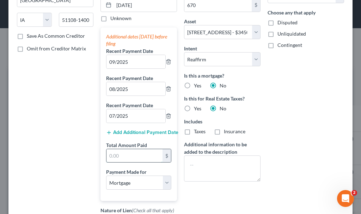
click at [125, 158] on input "text" at bounding box center [135, 155] width 56 height 13
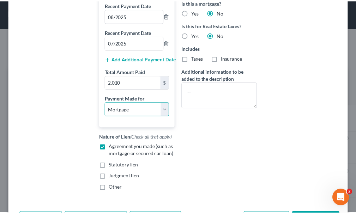
scroll to position [227, 0]
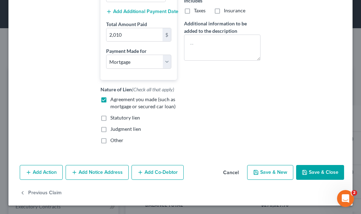
click at [308, 169] on button "Save & Close" at bounding box center [321, 172] width 48 height 15
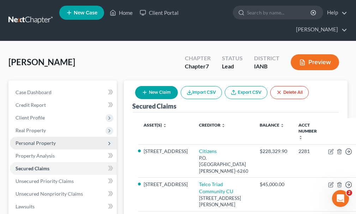
click at [34, 140] on span "Personal Property" at bounding box center [36, 143] width 40 height 6
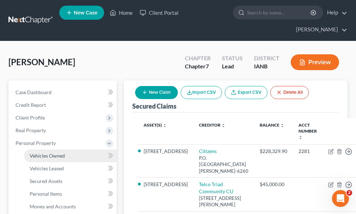
click at [44, 153] on span "Vehicles Owned" at bounding box center [47, 156] width 35 height 6
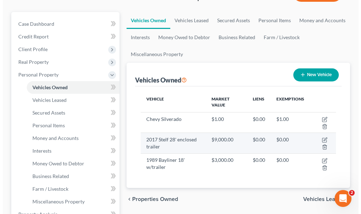
scroll to position [71, 0]
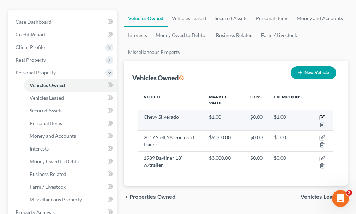
click at [322, 115] on icon "button" at bounding box center [322, 118] width 6 height 6
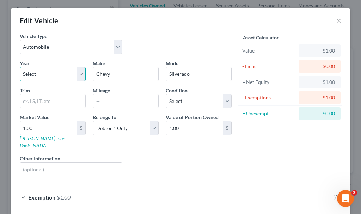
click at [41, 72] on select "Select 2026 2025 2024 2023 2022 2021 2020 2019 2018 2017 2016 2015 2014 2013 20…" at bounding box center [53, 74] width 66 height 14
click at [20, 67] on select "Select 2026 2025 2024 2023 2022 2021 2020 2019 2018 2017 2016 2015 2014 2013 20…" at bounding box center [53, 74] width 66 height 14
click at [118, 98] on input "text" at bounding box center [125, 101] width 65 height 13
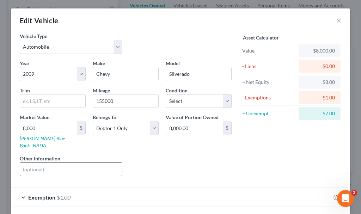
click at [83, 163] on input "text" at bounding box center [71, 169] width 102 height 13
click at [63, 194] on span "$1.00" at bounding box center [64, 197] width 14 height 7
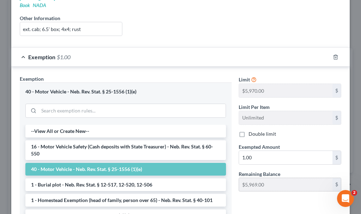
scroll to position [141, 0]
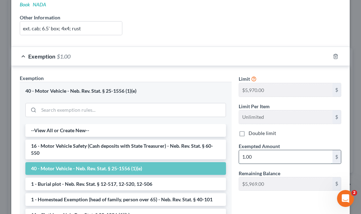
click at [256, 150] on input "1.00" at bounding box center [286, 156] width 94 height 13
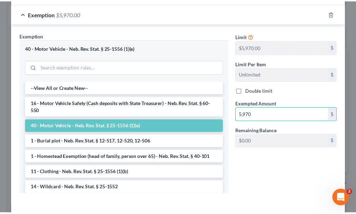
scroll to position [207, 0]
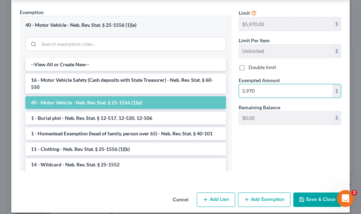
click at [318, 193] on button "Save & Close" at bounding box center [318, 200] width 48 height 15
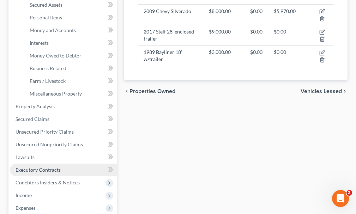
scroll to position [247, 0]
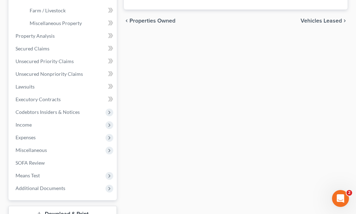
click at [64, 206] on link "Download & Print" at bounding box center [62, 214] width 108 height 17
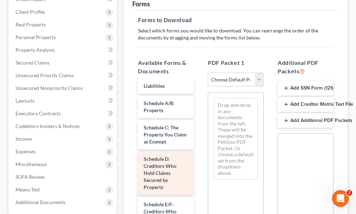
scroll to position [71, 0]
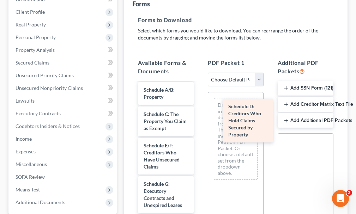
drag, startPoint x: 156, startPoint y: 145, endPoint x: 241, endPoint y: 119, distance: 88.8
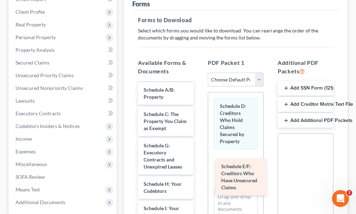
drag, startPoint x: 161, startPoint y: 136, endPoint x: 238, endPoint y: 170, distance: 84.6
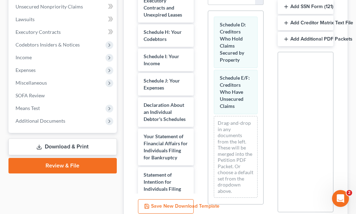
scroll to position [212, 0]
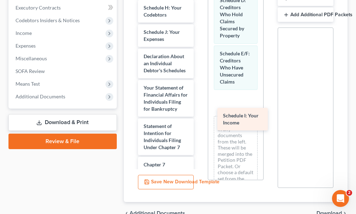
drag, startPoint x: 152, startPoint y: 19, endPoint x: 232, endPoint y: 114, distance: 124.3
click at [199, 114] on div "Schedule I: Your Income Voluntary Petition for Individuals Filing for Bankruptc…" at bounding box center [165, 78] width 67 height 484
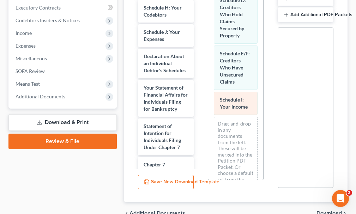
scroll to position [45, 0]
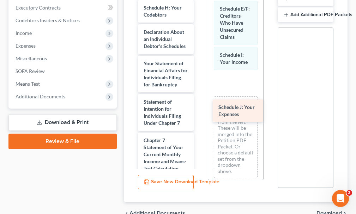
drag, startPoint x: 152, startPoint y: 17, endPoint x: 227, endPoint y: 101, distance: 113.0
click at [199, 103] on div "Schedule J: Your Expenses Voluntary Petition for Individuals Filing for Bankrup…" at bounding box center [165, 65] width 67 height 459
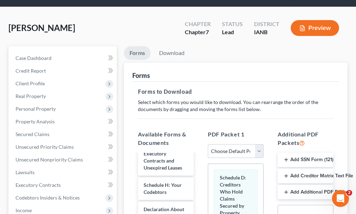
scroll to position [0, 0]
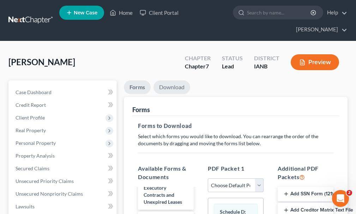
click at [174, 80] on link "Download" at bounding box center [172, 87] width 37 height 14
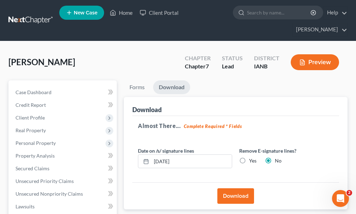
click at [234, 189] on button "Download" at bounding box center [235, 197] width 37 height 16
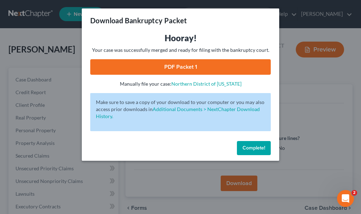
click at [121, 63] on link "PDF Packet 1" at bounding box center [180, 67] width 181 height 16
click at [257, 148] on span "Complete!" at bounding box center [254, 148] width 23 height 6
